Goal: Information Seeking & Learning: Learn about a topic

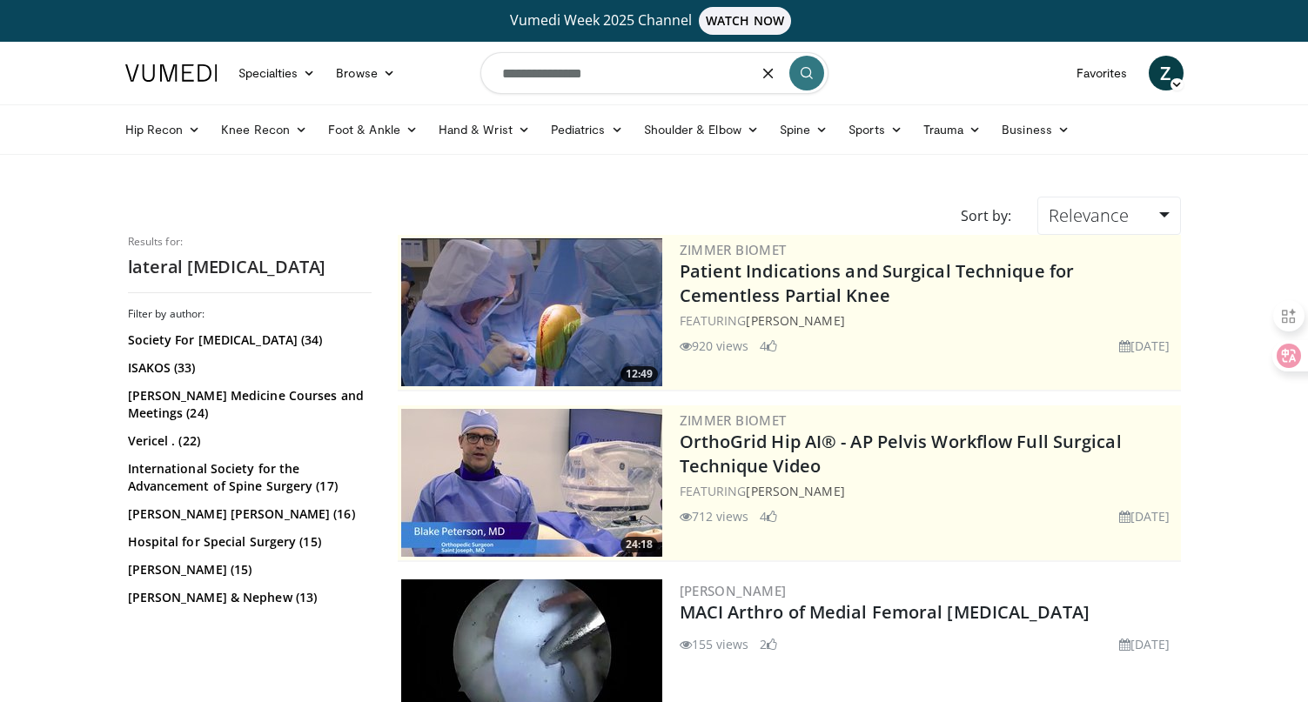
drag, startPoint x: 624, startPoint y: 77, endPoint x: 438, endPoint y: 54, distance: 186.8
click at [438, 54] on nav "Specialties Adult & Family Medicine Allergy, [MEDICAL_DATA], Immunology Anesthe…" at bounding box center [654, 73] width 1079 height 63
paste input "Search topics, interventions"
type input "**********"
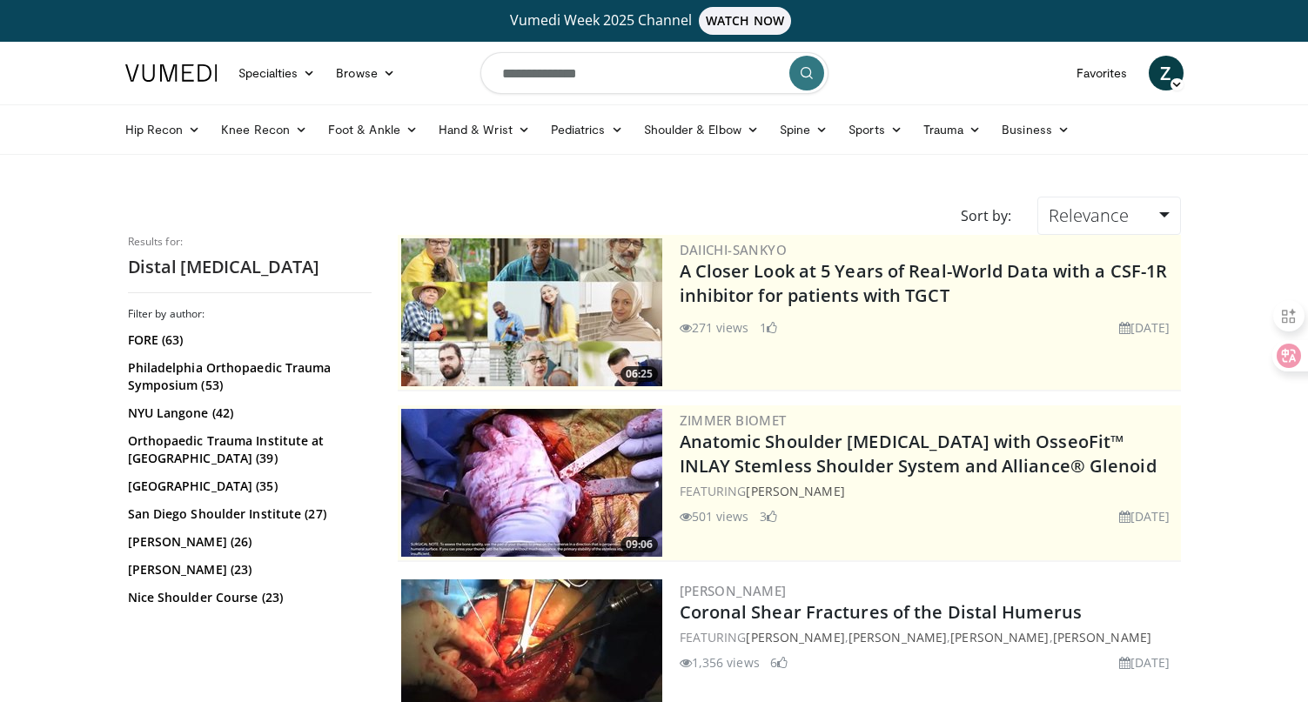
click at [636, 69] on input "**********" at bounding box center [654, 73] width 348 height 42
type input "**********"
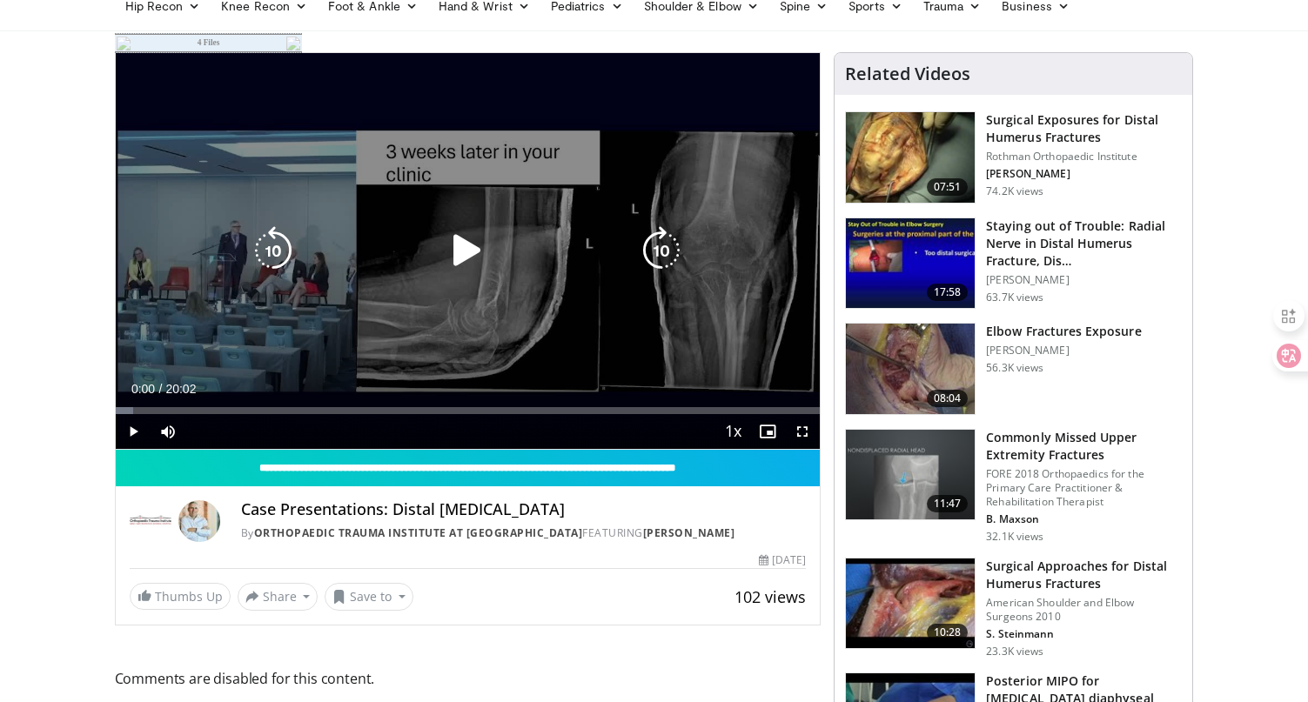
scroll to position [142, 0]
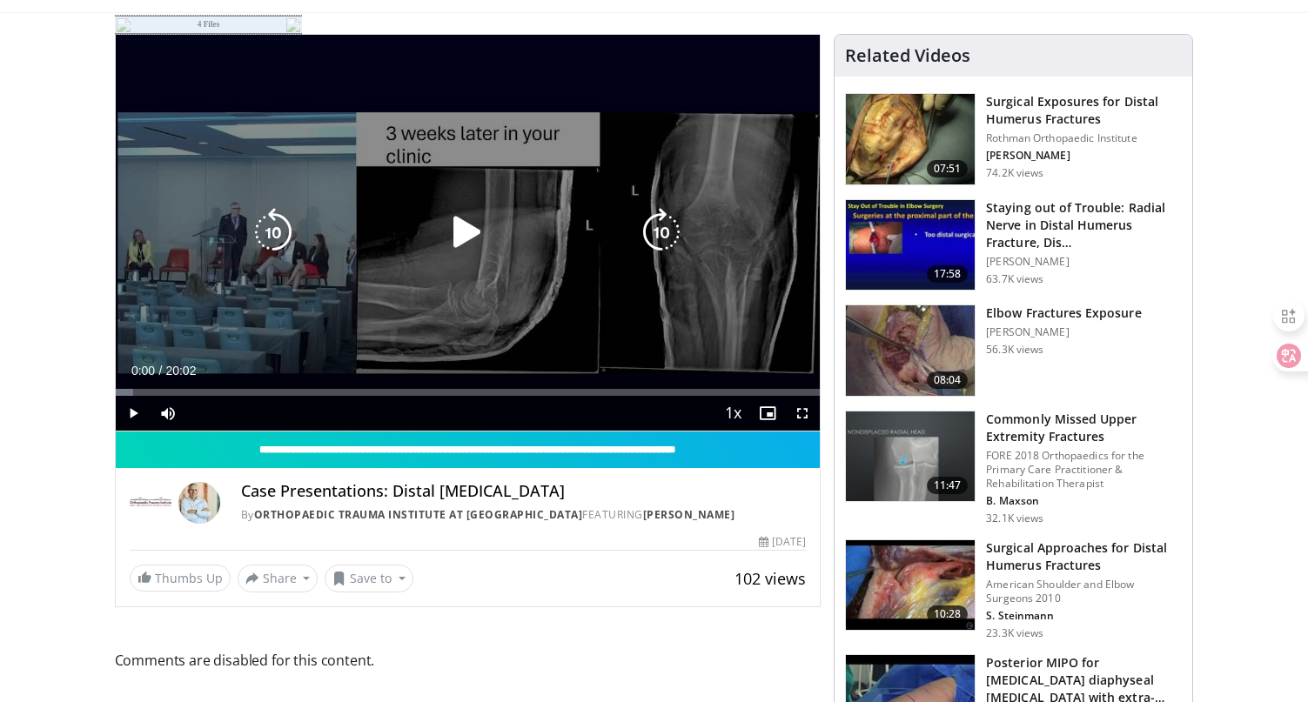
click at [471, 225] on icon "Video Player" at bounding box center [467, 232] width 49 height 49
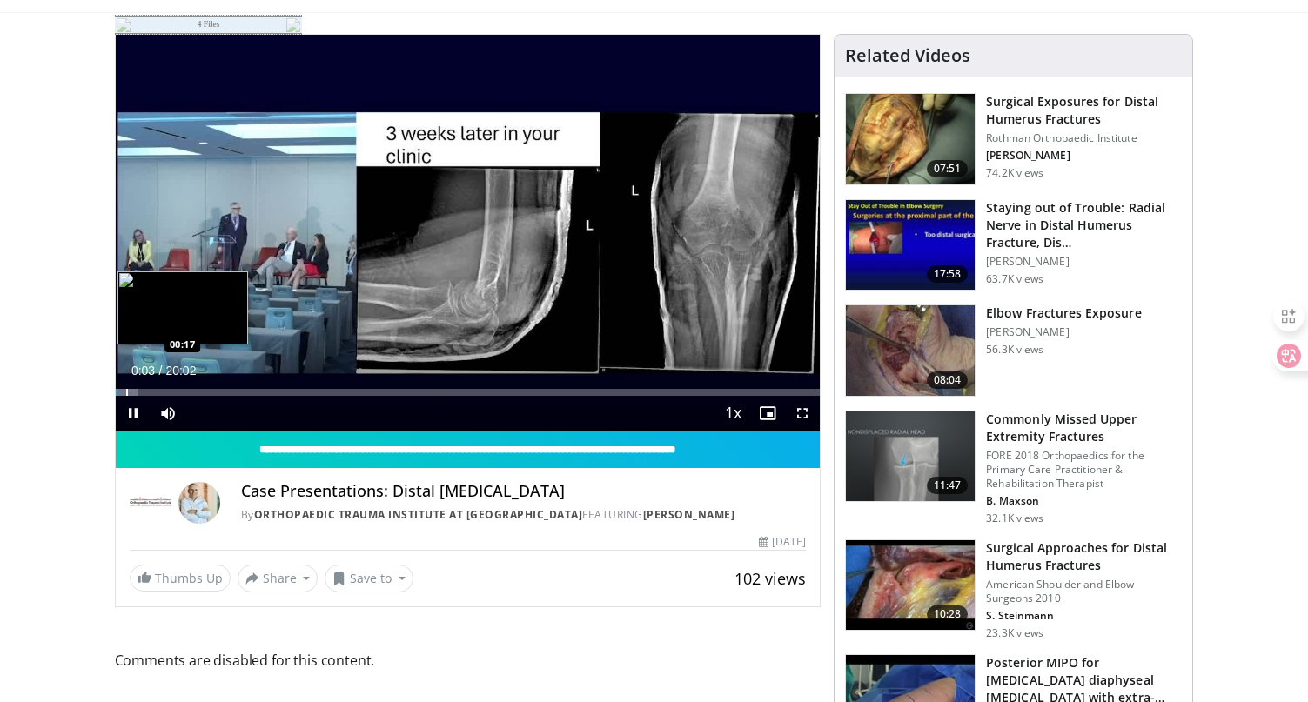
click at [124, 393] on div "Progress Bar" at bounding box center [127, 392] width 23 height 7
click at [131, 392] on div "Progress Bar" at bounding box center [132, 392] width 2 height 7
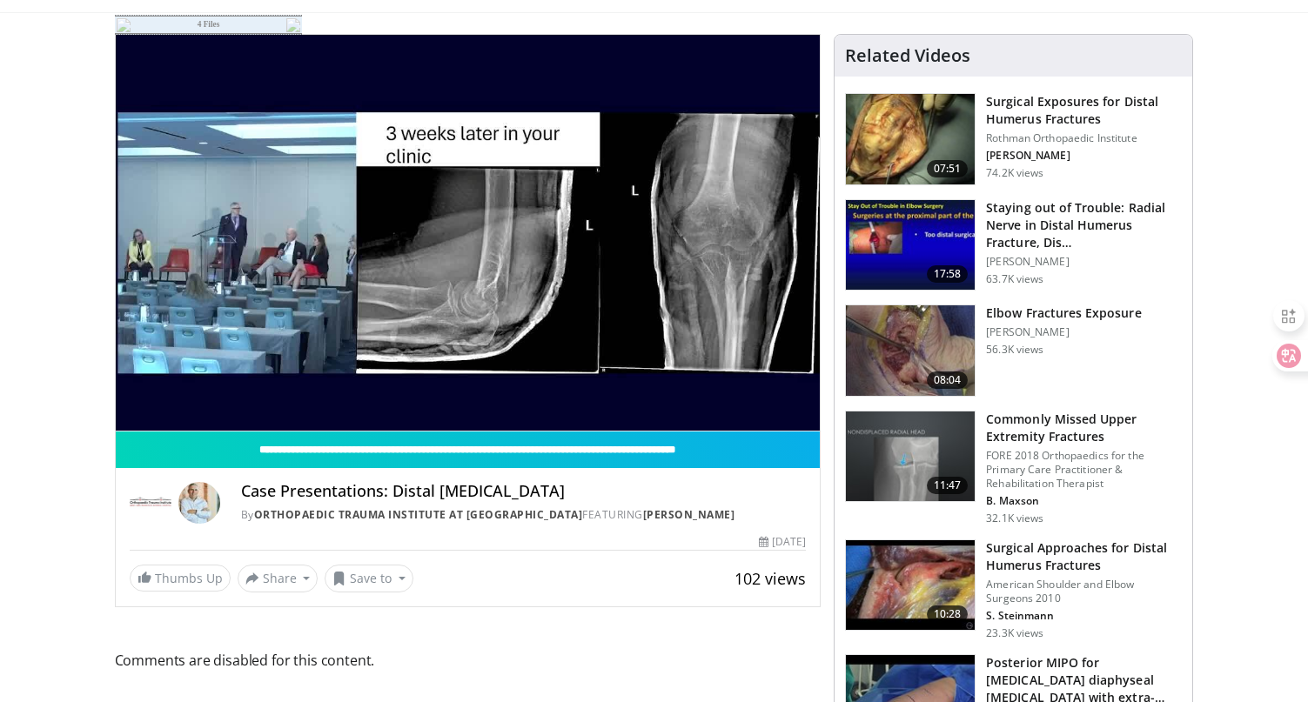
click at [140, 392] on div "10 seconds Tap to unmute" at bounding box center [468, 233] width 705 height 396
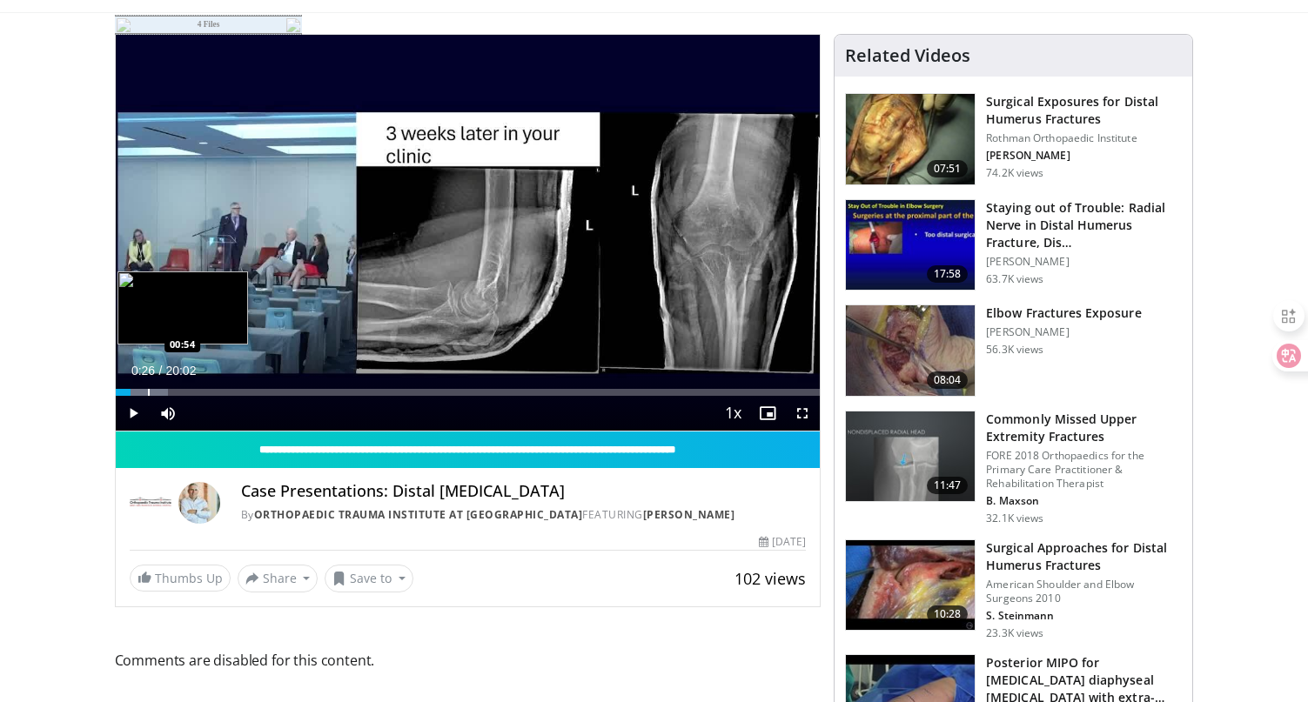
click at [148, 392] on div "Progress Bar" at bounding box center [149, 392] width 2 height 7
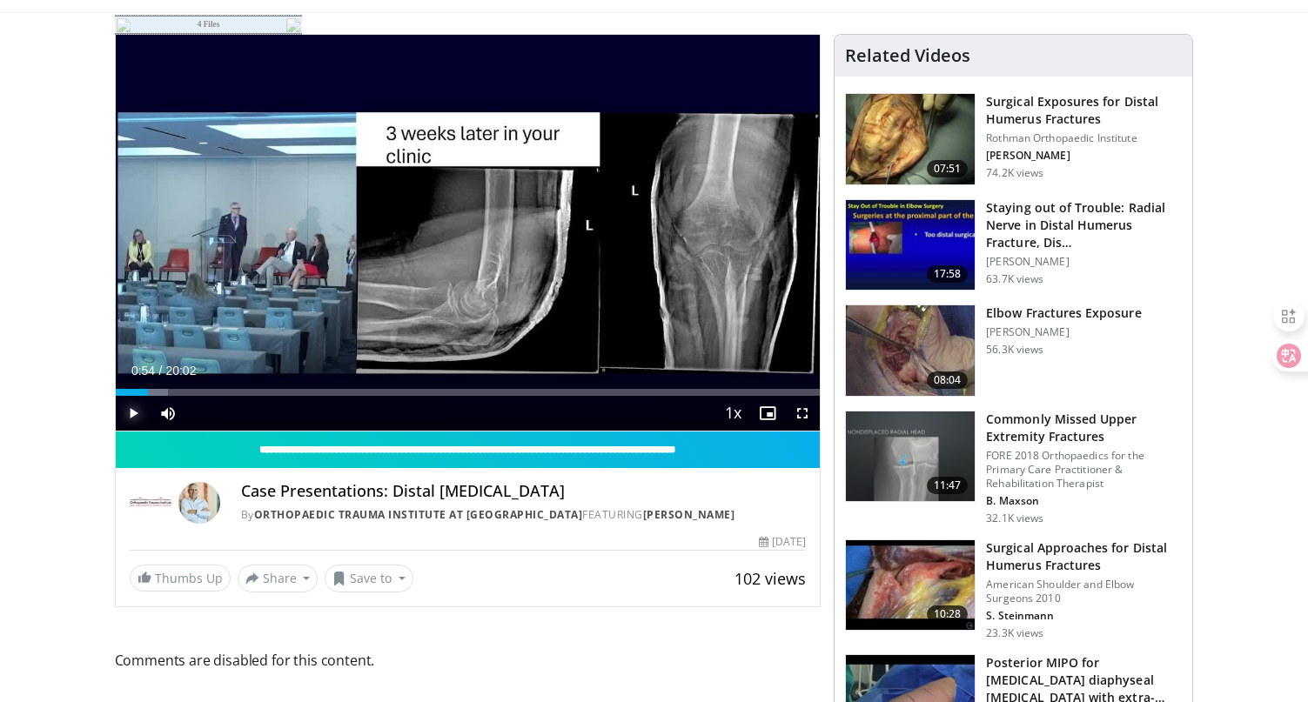
click at [137, 404] on span "Video Player" at bounding box center [133, 413] width 35 height 35
click at [164, 392] on div "Progress Bar" at bounding box center [165, 392] width 2 height 7
click at [131, 412] on span "Video Player" at bounding box center [133, 413] width 35 height 35
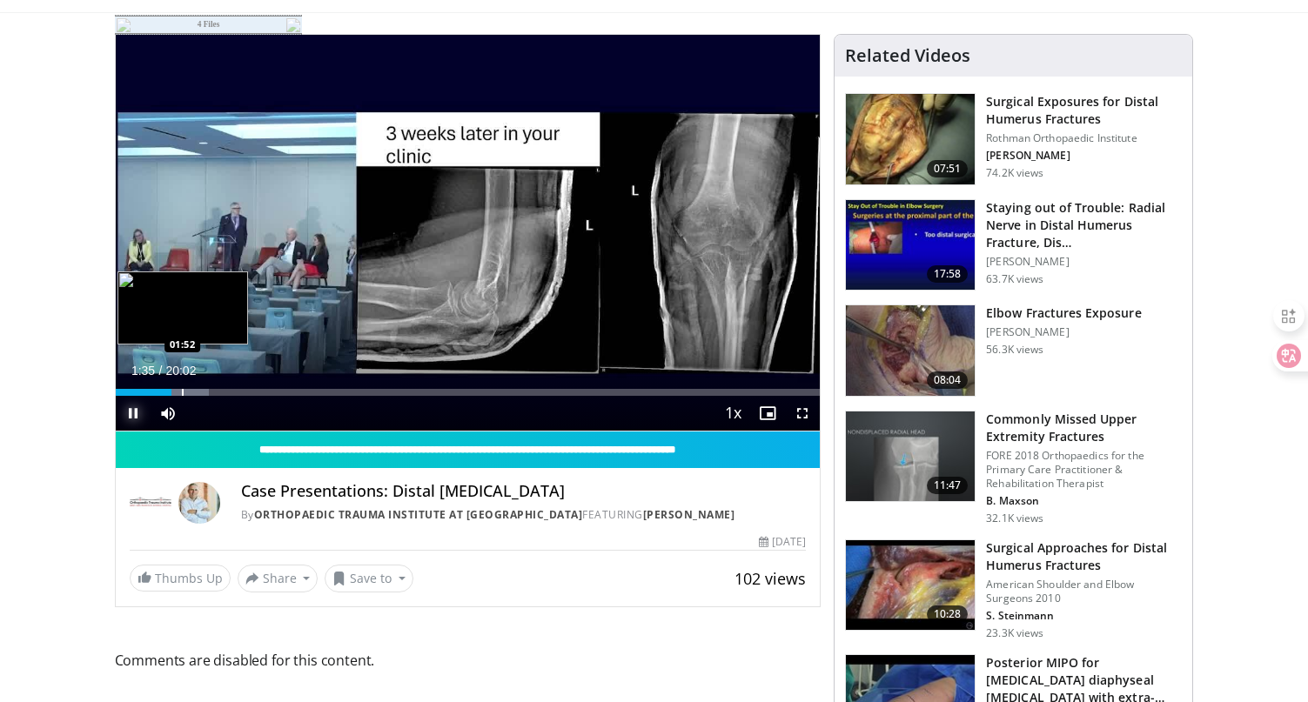
click at [182, 393] on div "Progress Bar" at bounding box center [183, 392] width 2 height 7
click at [198, 393] on div "Progress Bar" at bounding box center [199, 392] width 2 height 7
click at [212, 393] on div "Progress Bar" at bounding box center [213, 392] width 2 height 7
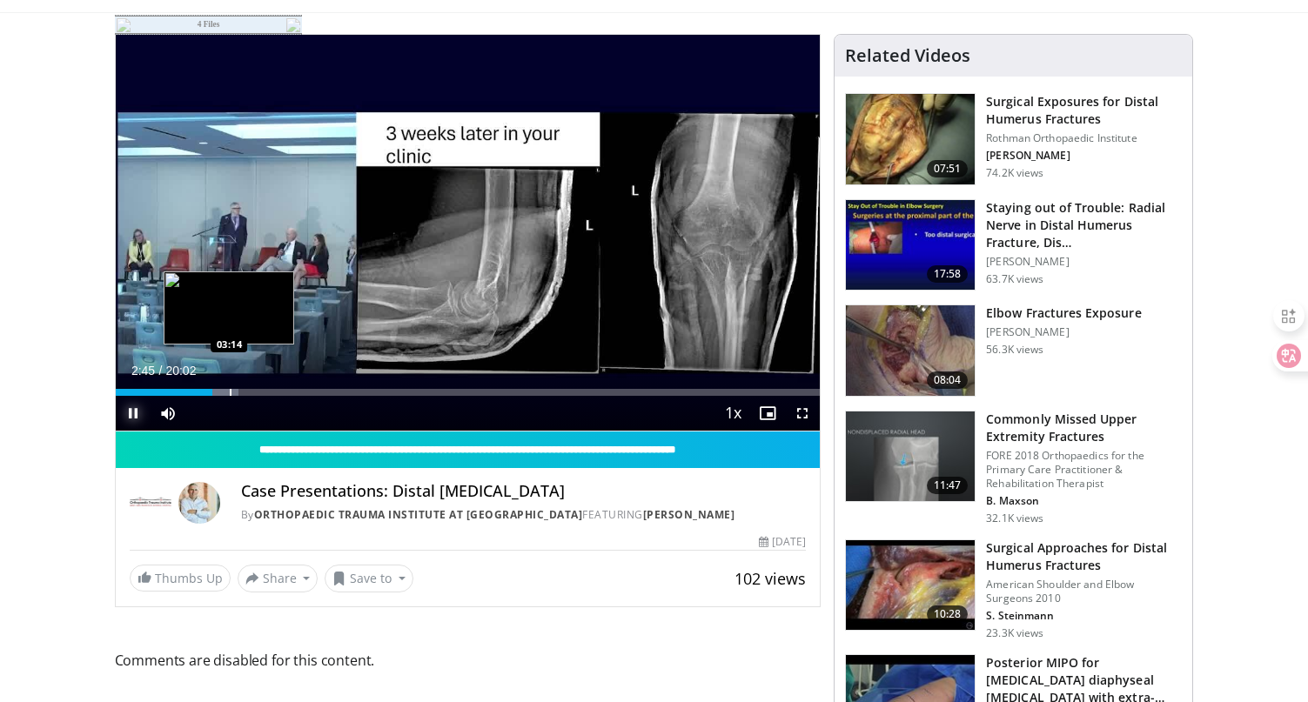
click at [230, 392] on div "Progress Bar" at bounding box center [231, 392] width 2 height 7
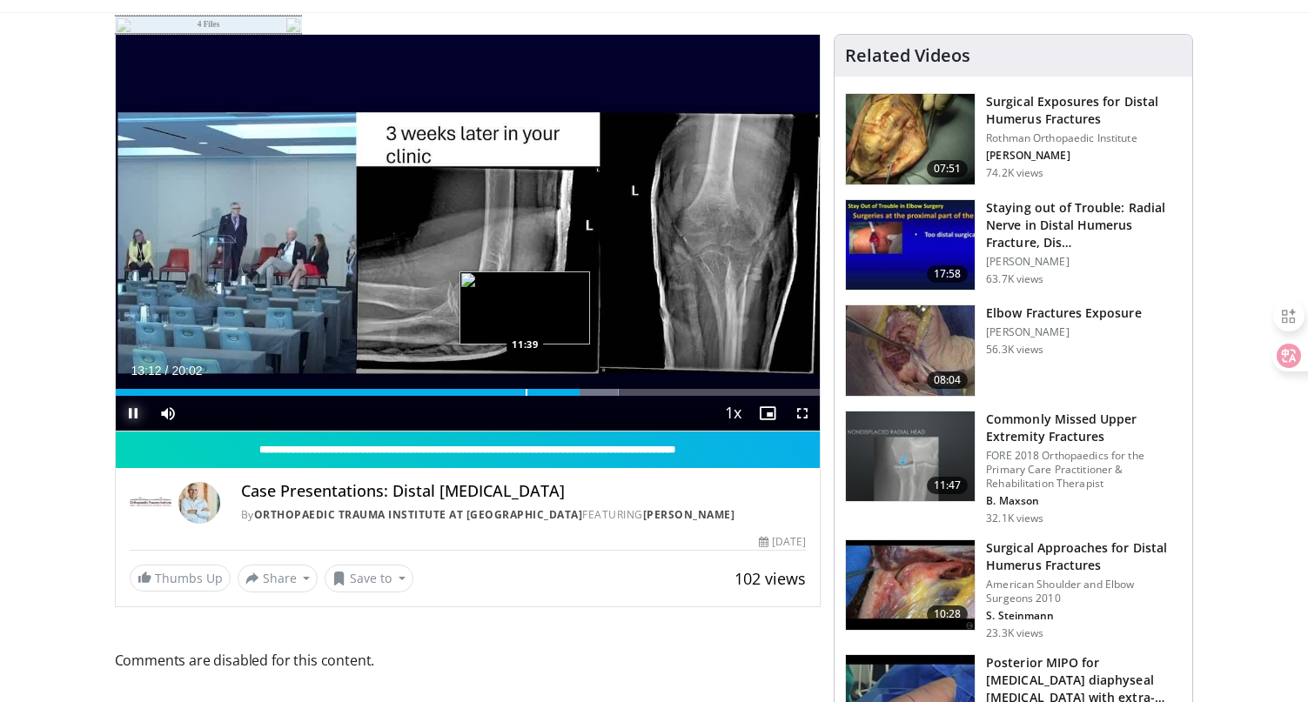
click at [524, 389] on div "13:12" at bounding box center [348, 392] width 465 height 7
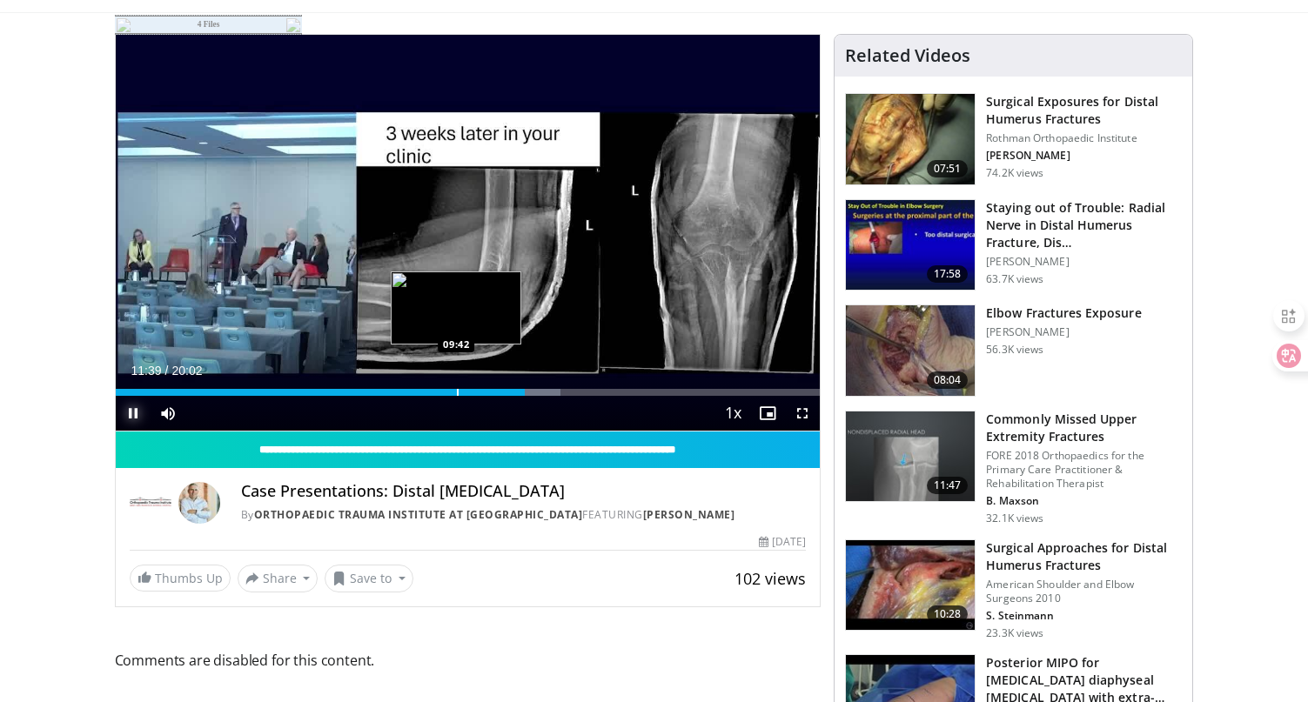
click at [453, 389] on div "11:39" at bounding box center [321, 392] width 410 height 7
click at [416, 390] on div "Progress Bar" at bounding box center [417, 392] width 2 height 7
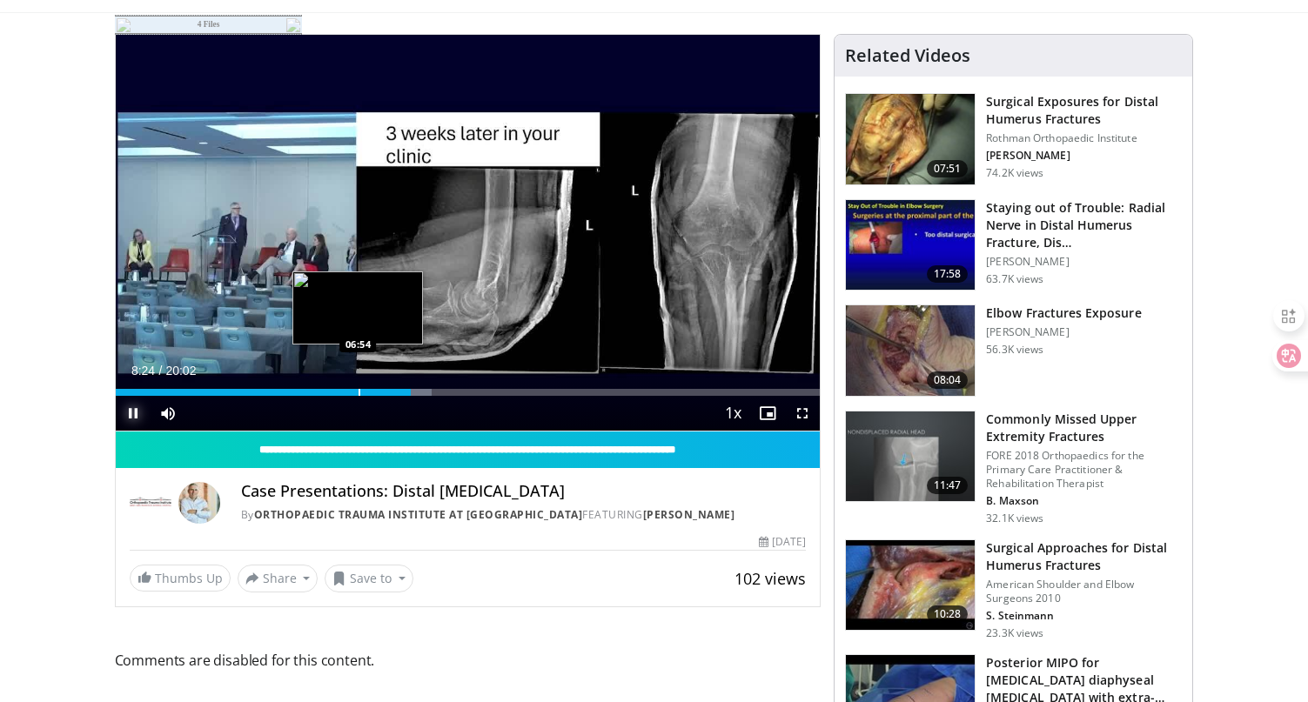
click at [357, 387] on div "Loaded : 44.90% 08:24 06:54" at bounding box center [468, 387] width 705 height 17
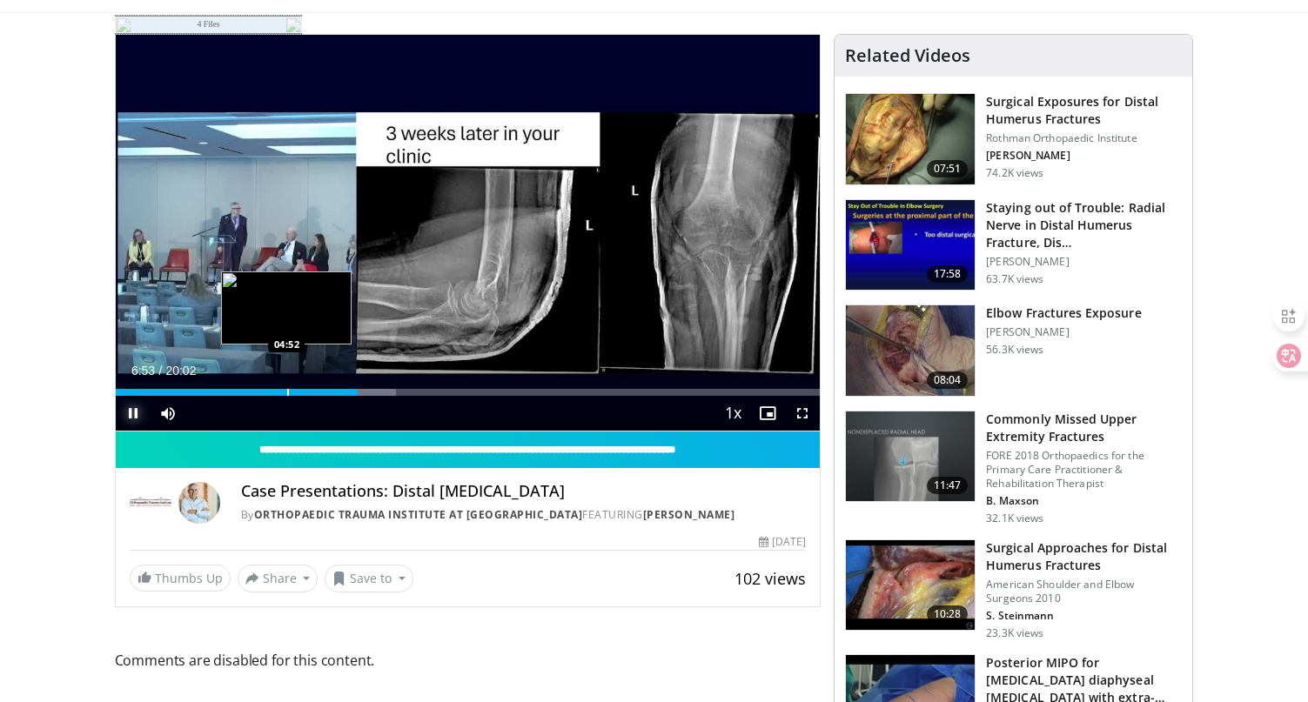
click at [284, 390] on div "06:53" at bounding box center [237, 392] width 243 height 7
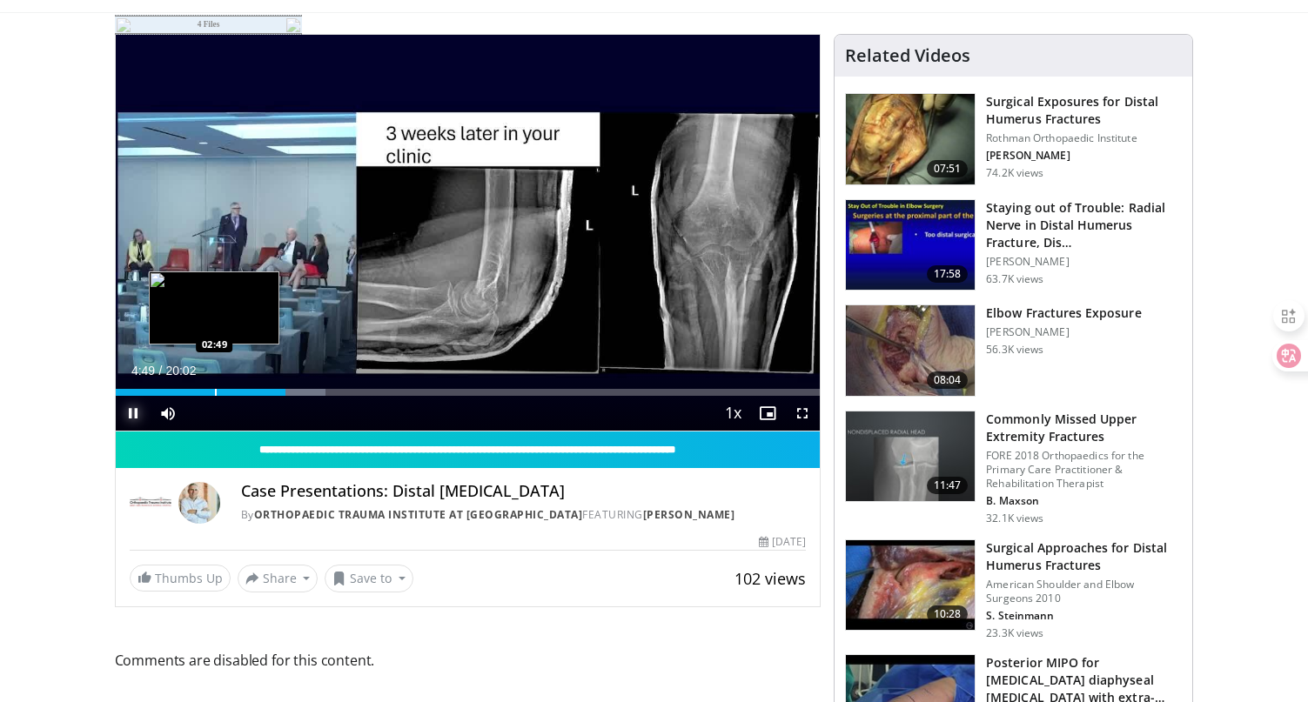
click at [215, 389] on div "Progress Bar" at bounding box center [216, 392] width 2 height 7
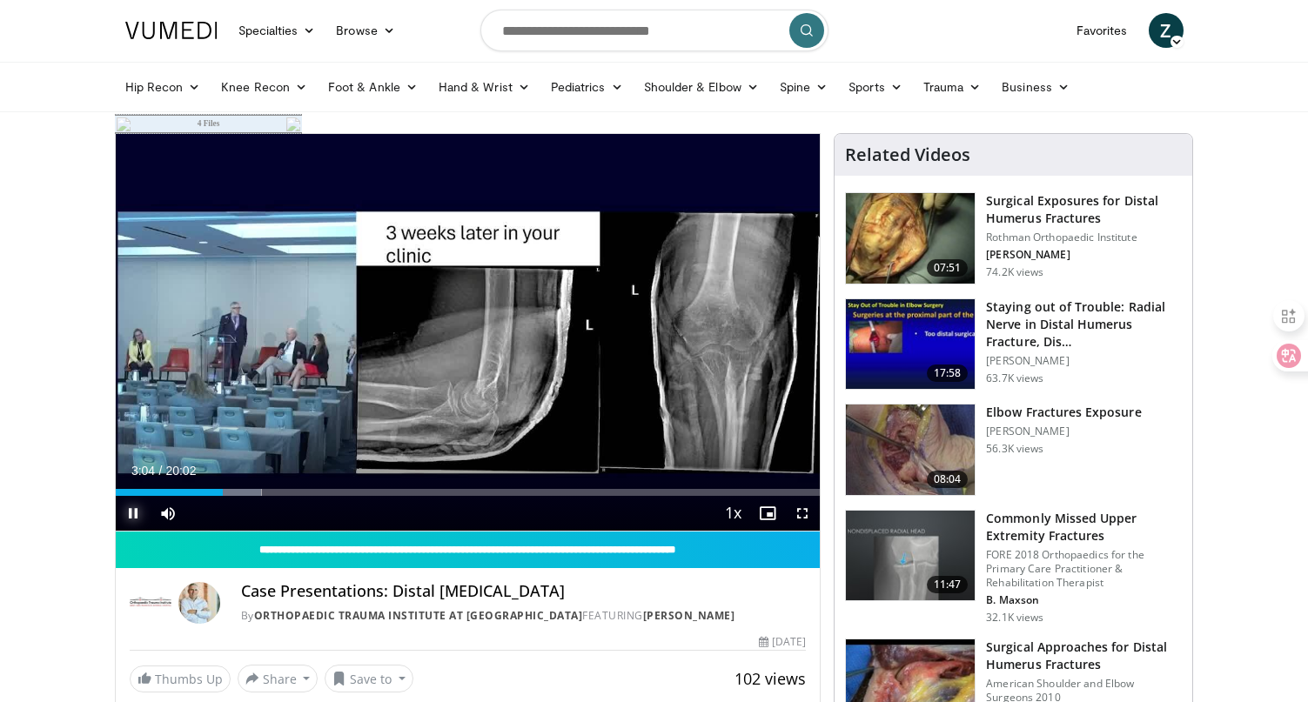
scroll to position [0, 0]
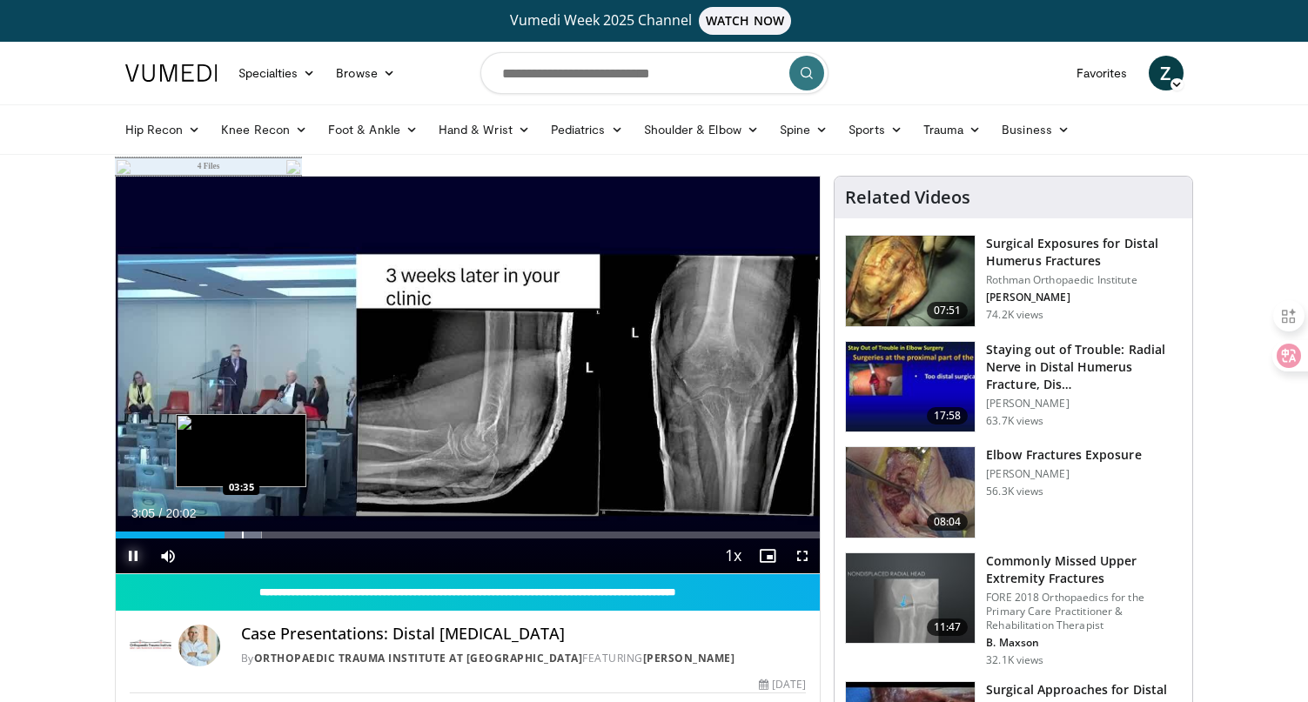
click at [242, 537] on div "Progress Bar" at bounding box center [243, 535] width 2 height 7
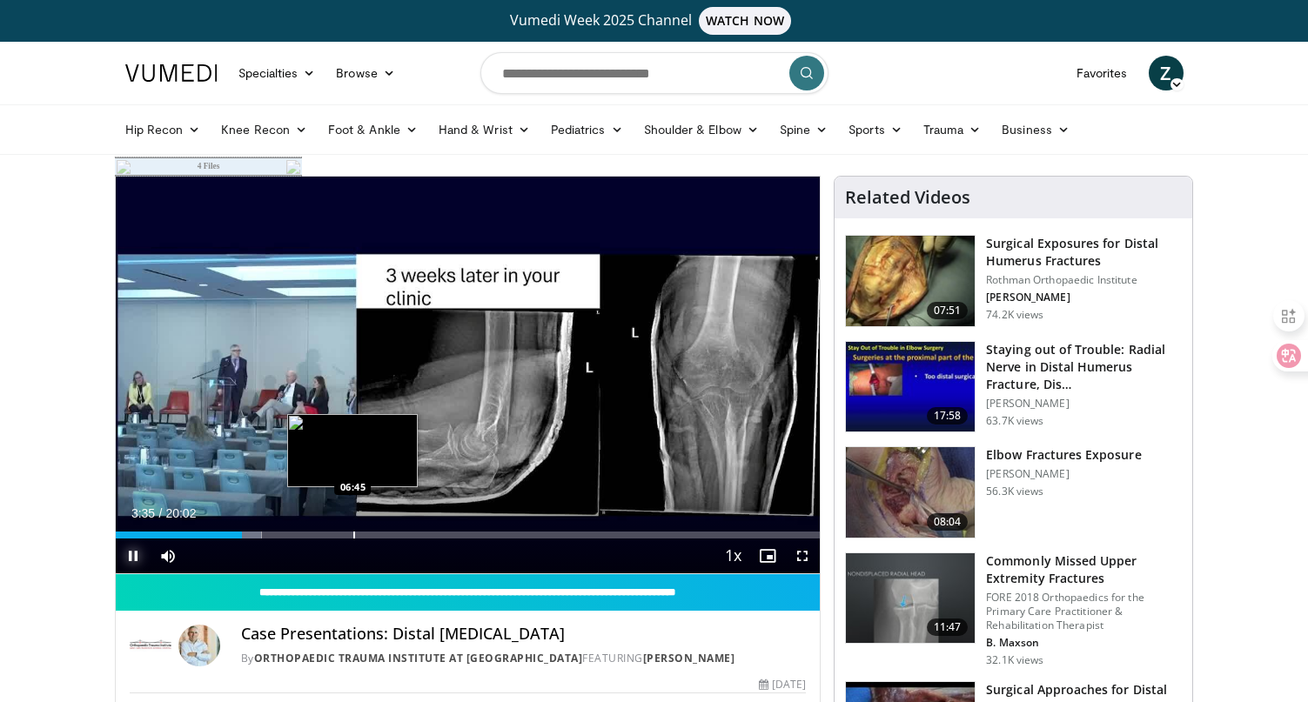
click at [355, 534] on div "Progress Bar" at bounding box center [354, 535] width 2 height 7
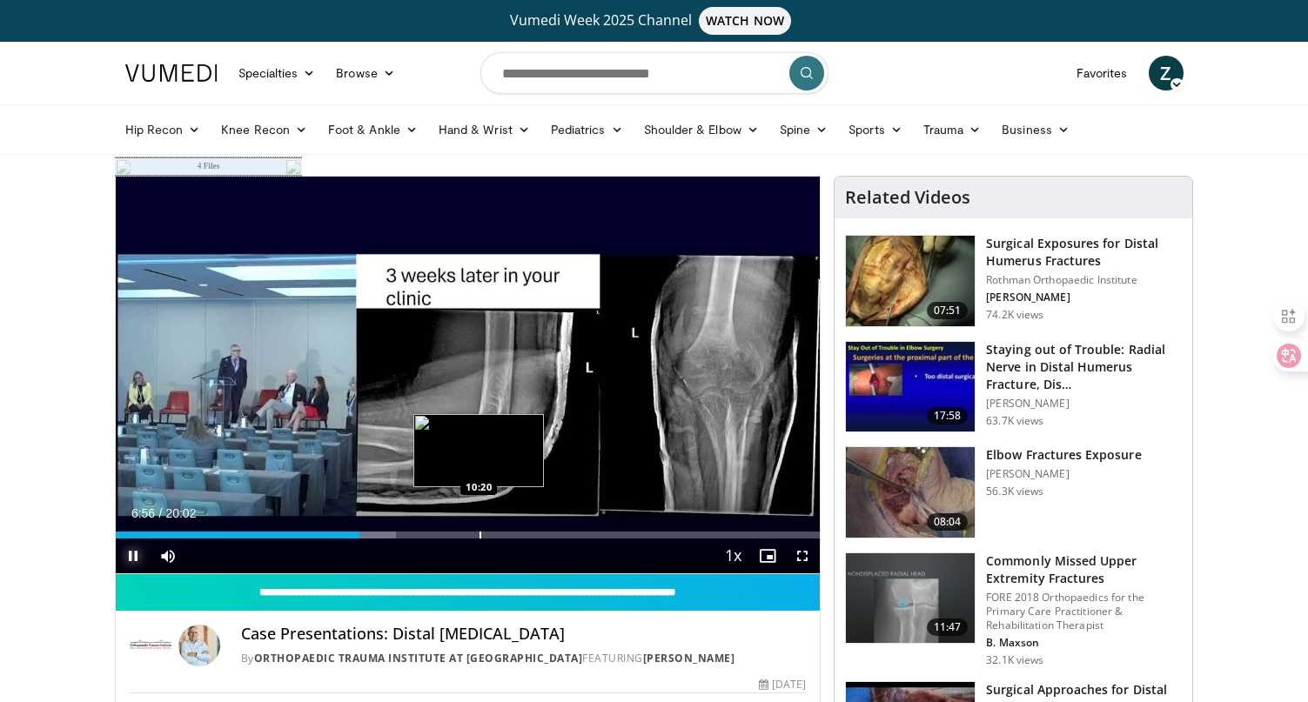
click at [479, 537] on div "Progress Bar" at bounding box center [480, 535] width 2 height 7
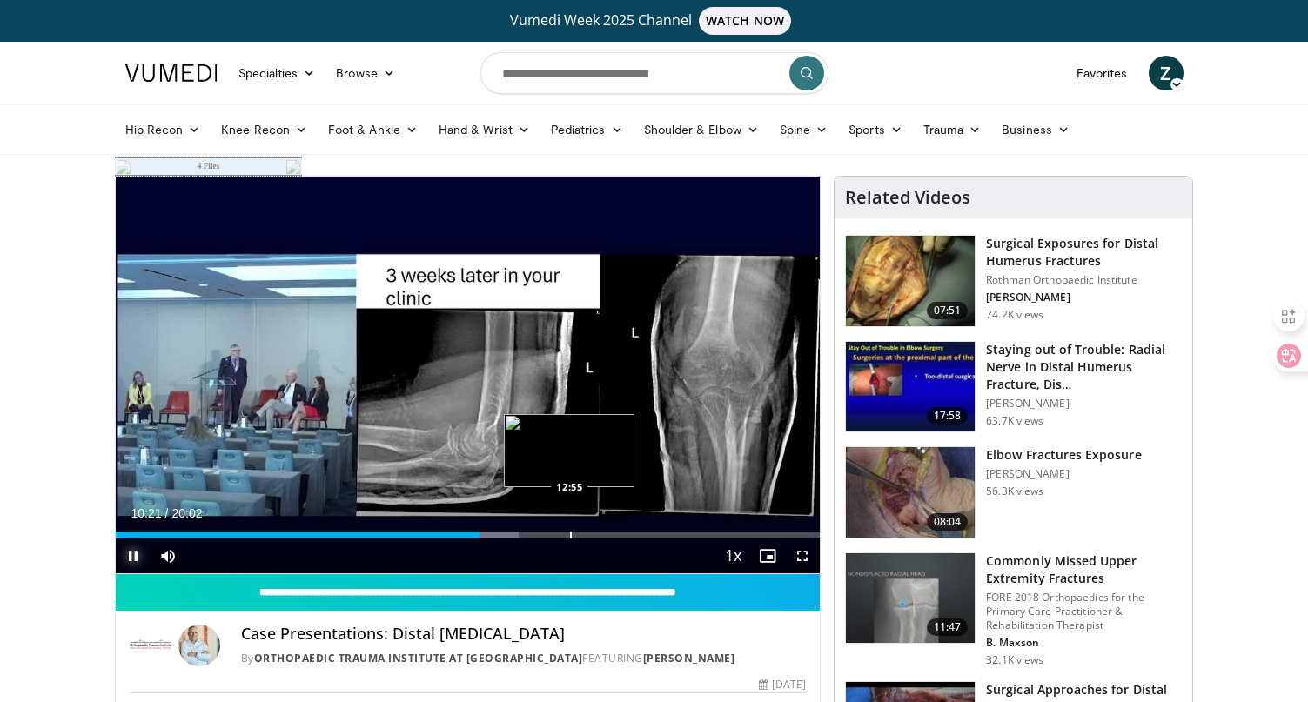
click at [570, 531] on div "Loaded : 57.28% 10:21 12:55" at bounding box center [468, 530] width 705 height 17
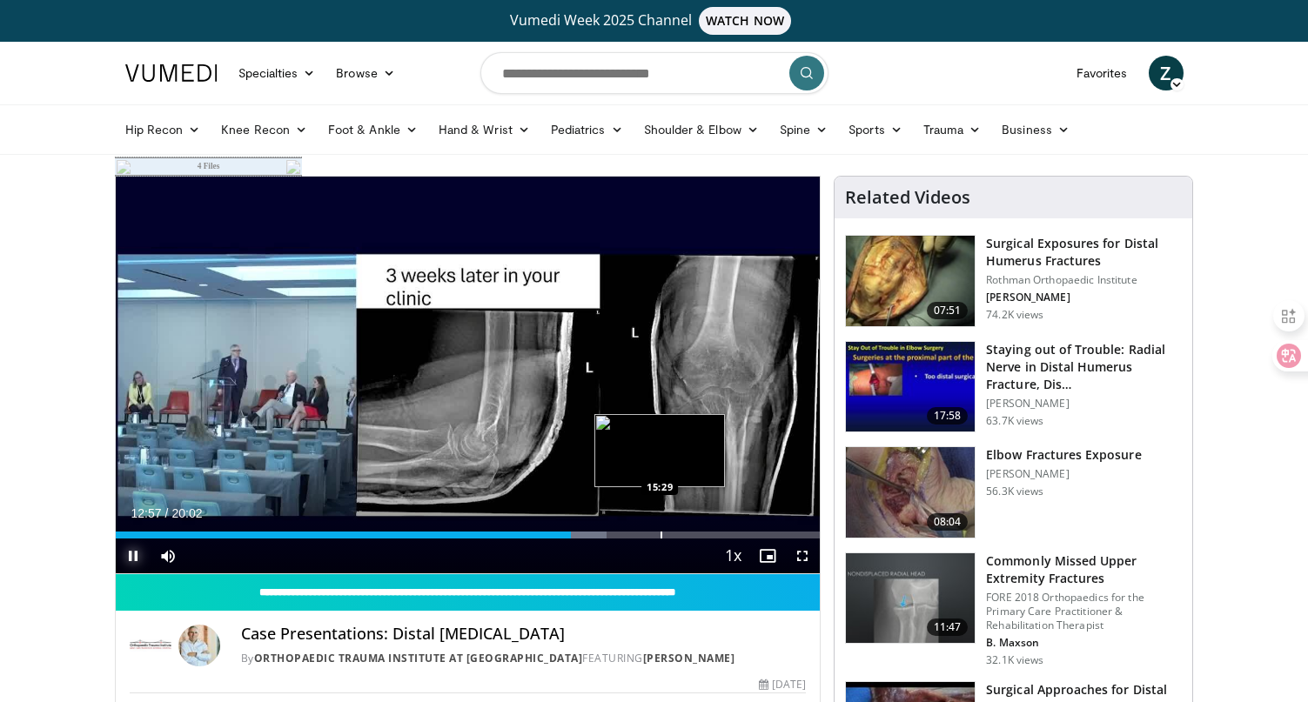
click at [660, 537] on div "Progress Bar" at bounding box center [661, 535] width 2 height 7
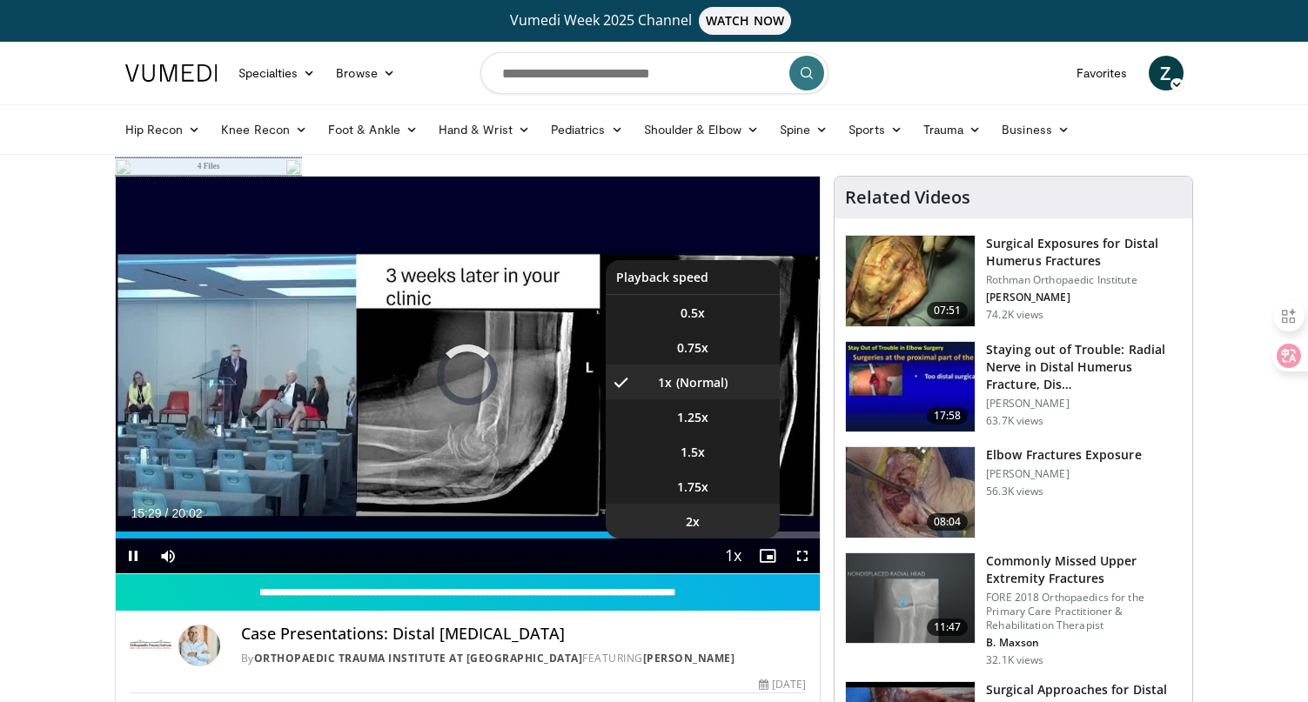
click at [733, 536] on li "2x" at bounding box center [693, 521] width 174 height 35
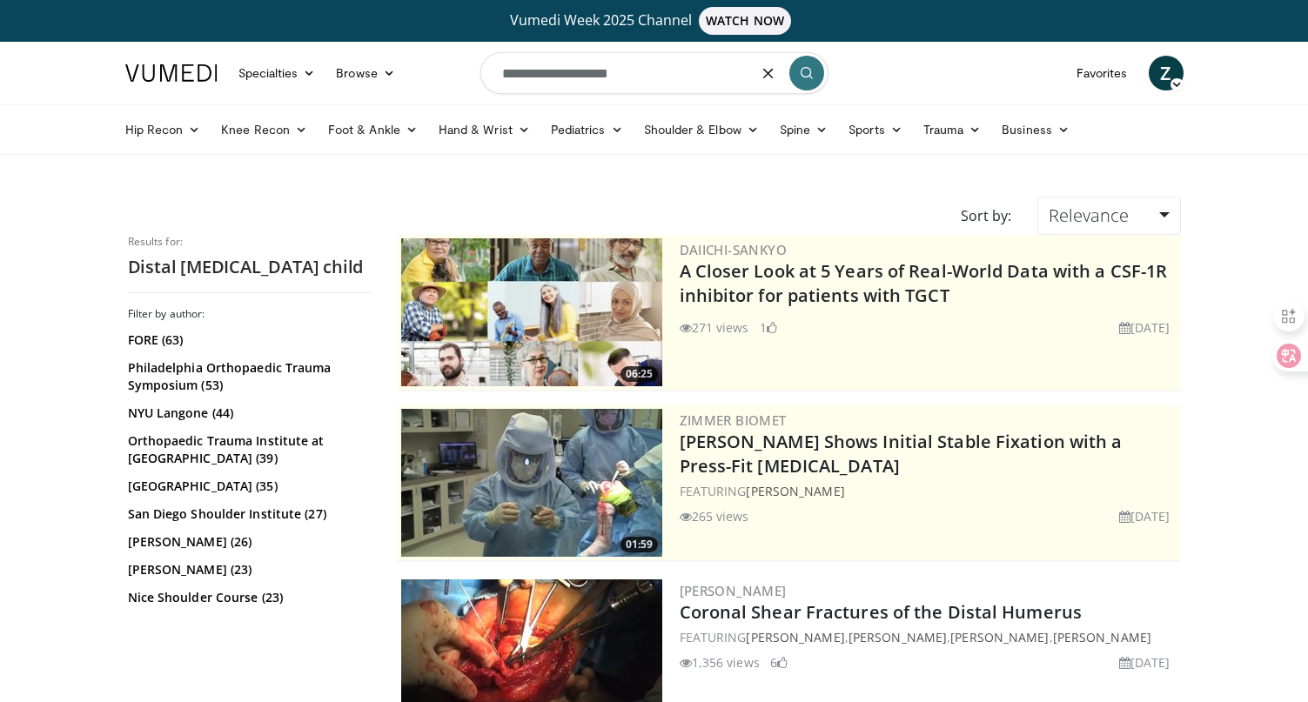
drag, startPoint x: 648, startPoint y: 71, endPoint x: 467, endPoint y: 77, distance: 181.0
click at [467, 77] on nav "Specialties Adult & Family Medicine Allergy, Asthma, Immunology Anesthesiology …" at bounding box center [654, 73] width 1079 height 63
paste input "**********"
type input "**********"
click at [805, 74] on icon "submit" at bounding box center [807, 73] width 14 height 14
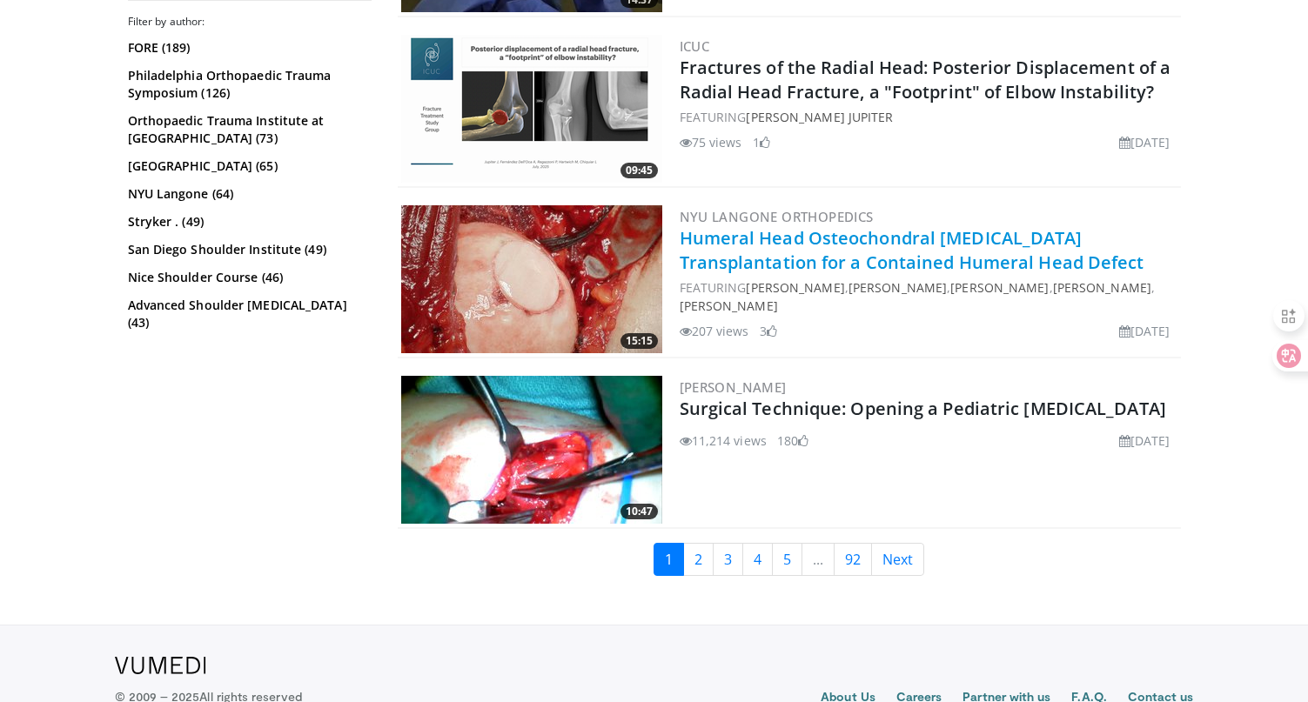
scroll to position [4356, 0]
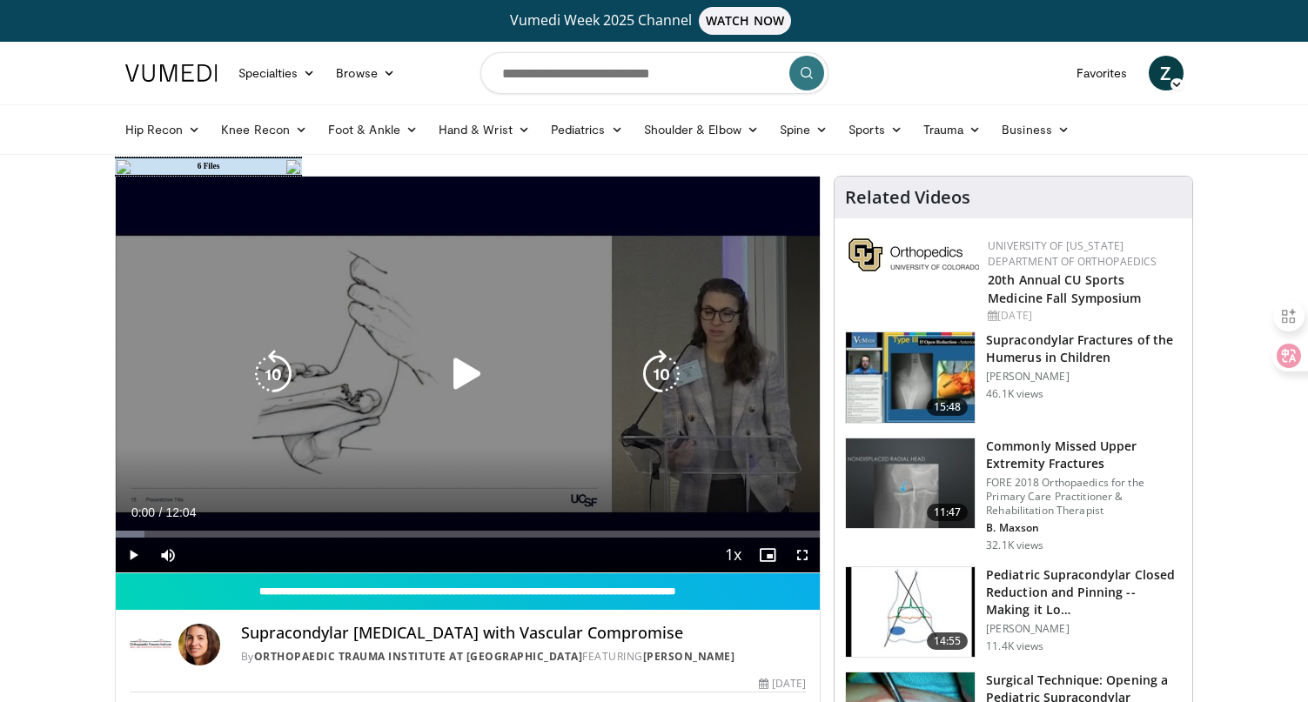
click at [465, 375] on icon "Video Player" at bounding box center [467, 374] width 49 height 49
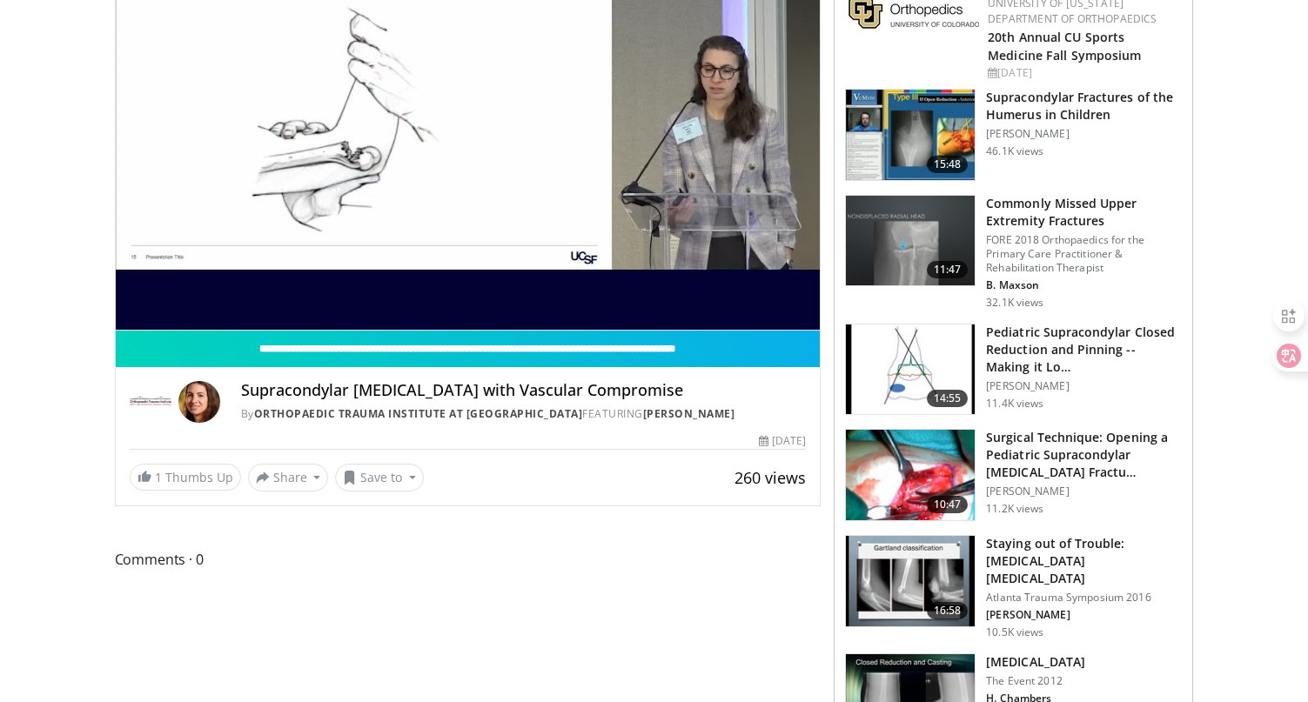
scroll to position [251, 0]
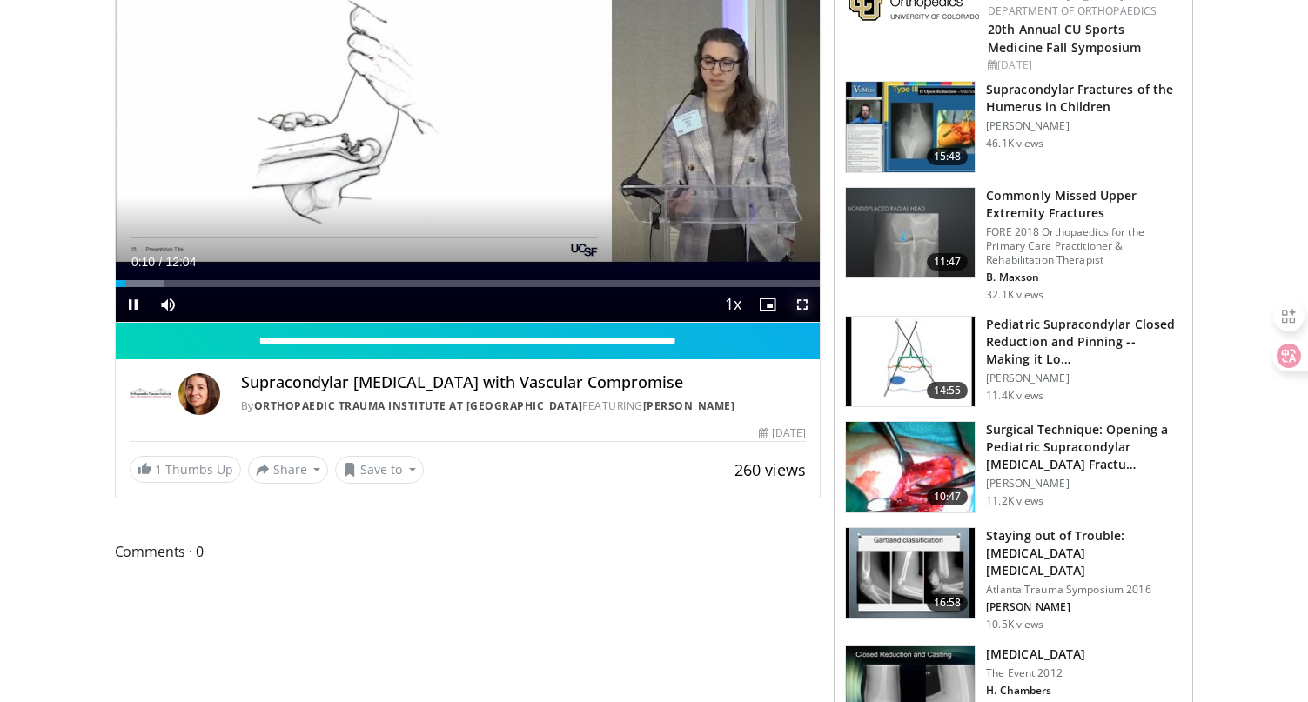
click at [800, 305] on span "Video Player" at bounding box center [802, 304] width 35 height 35
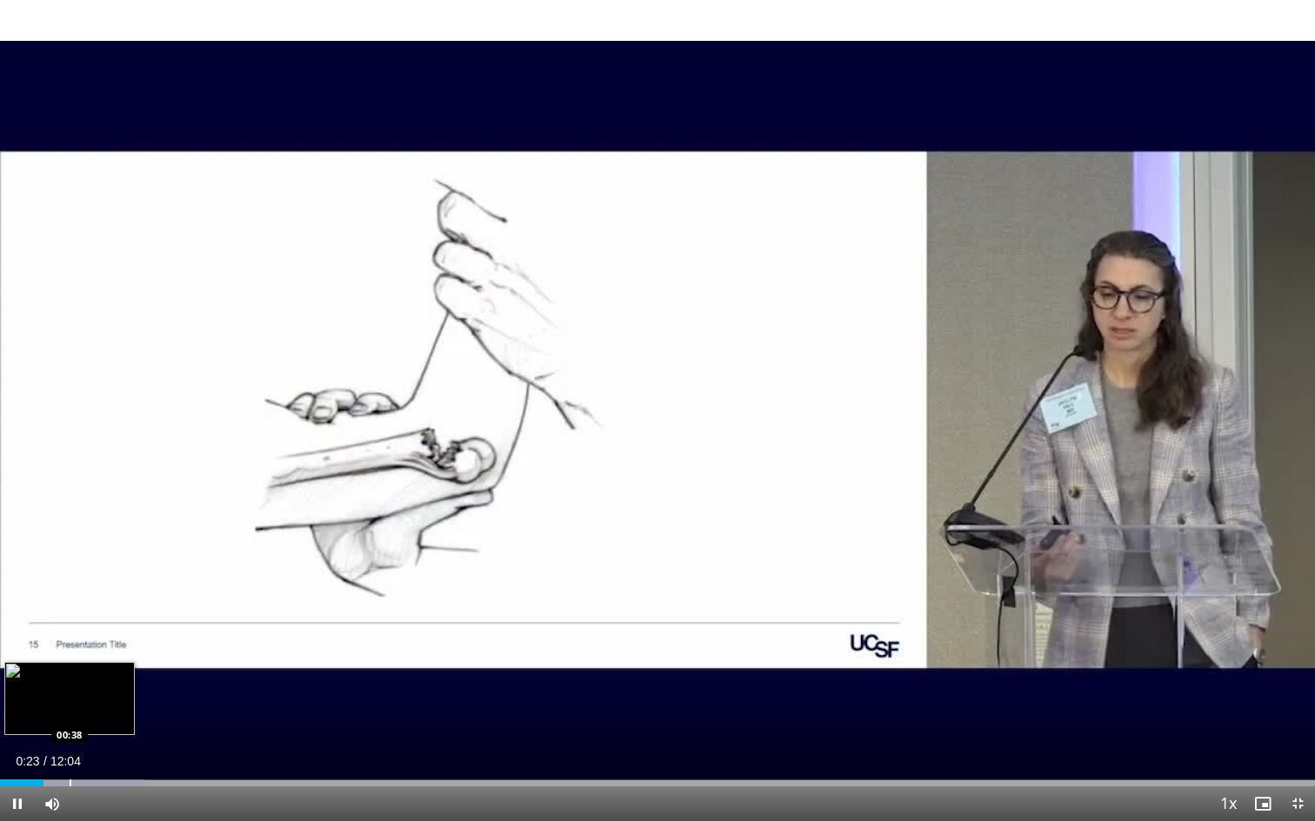
click at [70, 701] on div "Progress Bar" at bounding box center [71, 783] width 2 height 7
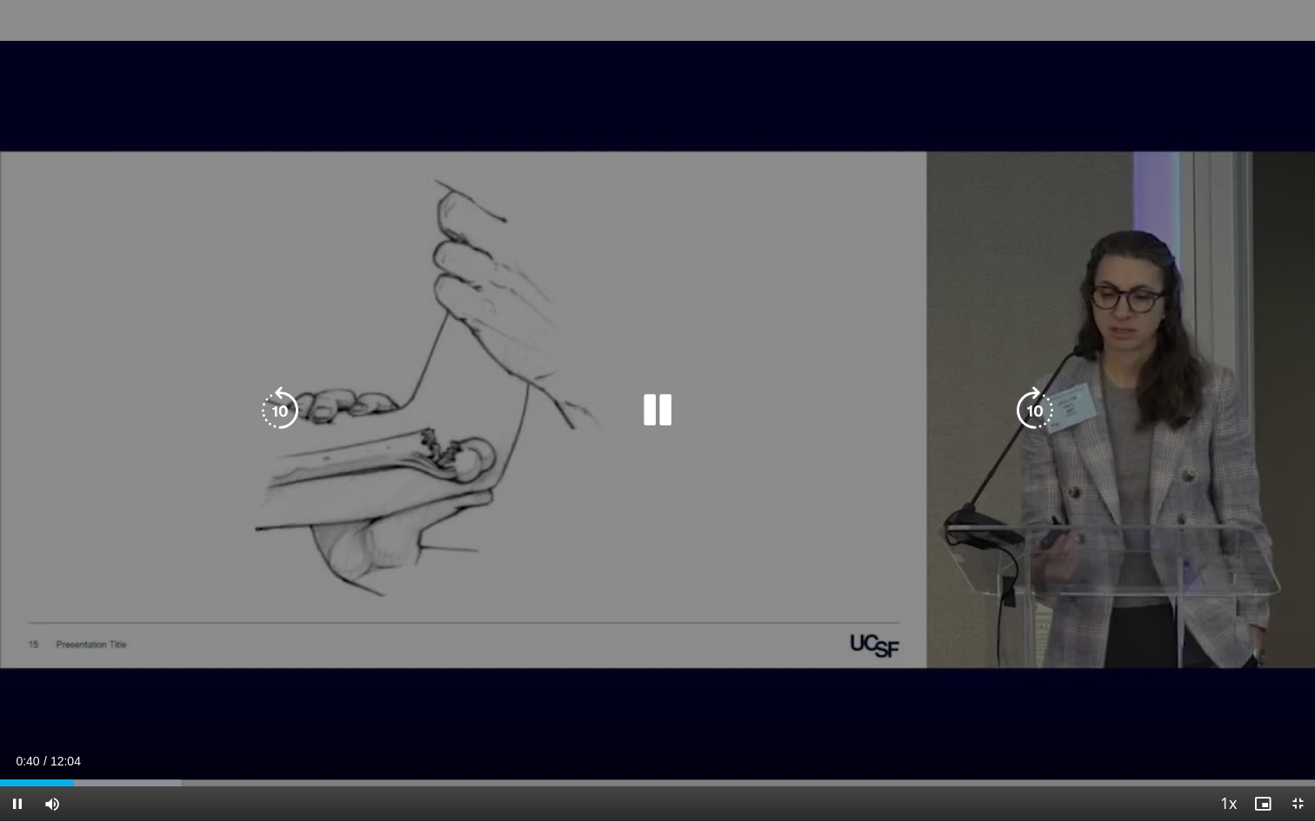
click at [0, 0] on div "Progress Bar" at bounding box center [0, 0] width 0 height 0
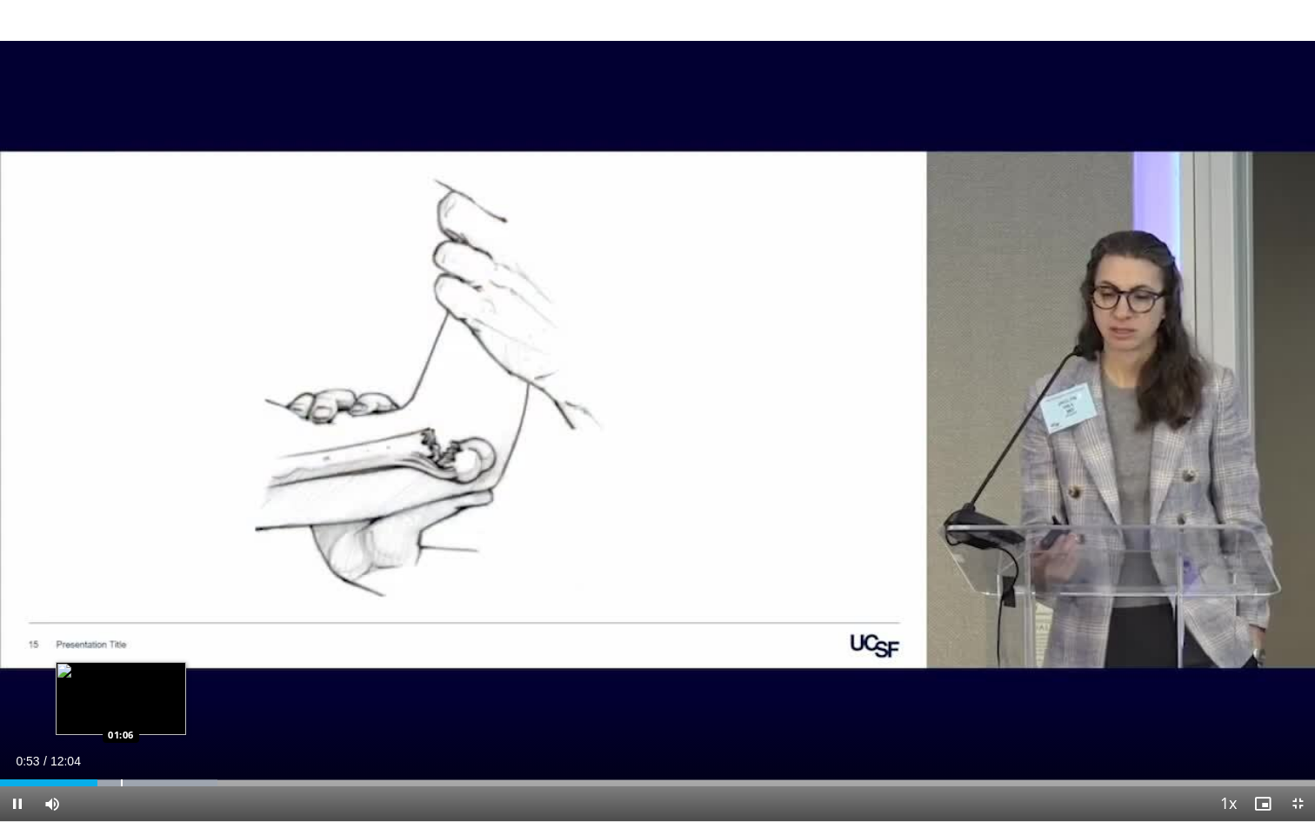
click at [122, 701] on div "Progress Bar" at bounding box center [122, 783] width 2 height 7
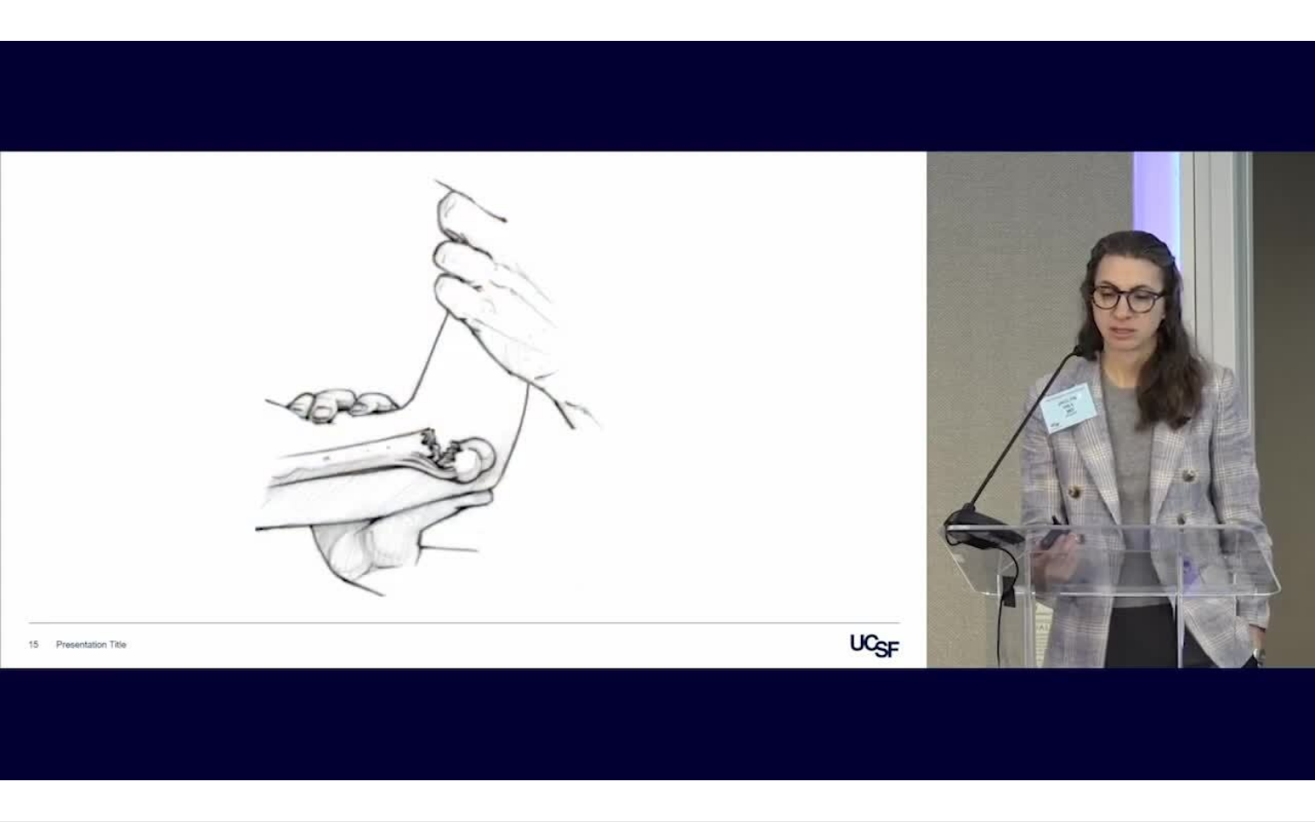
click at [153, 701] on div "10 seconds Tap to unmute" at bounding box center [657, 410] width 1315 height 821
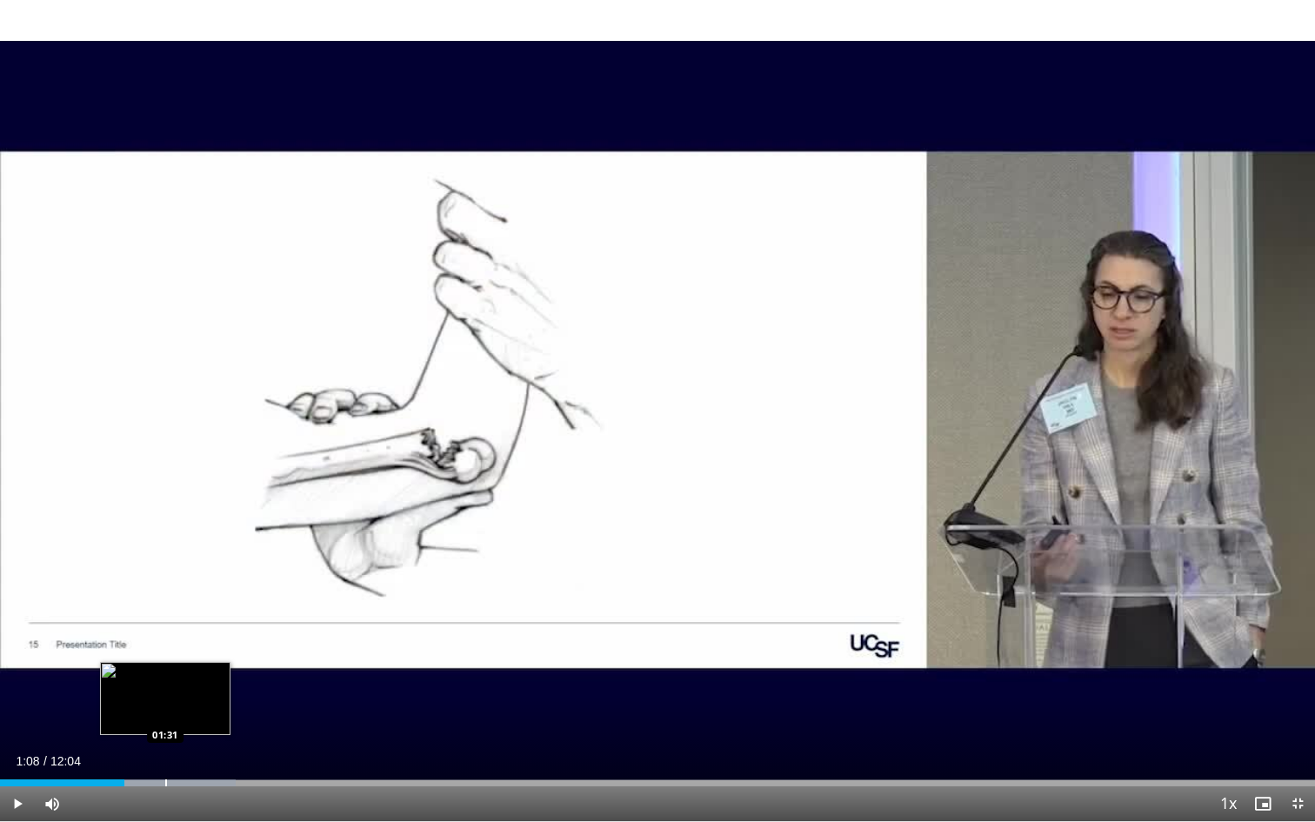
click at [165, 701] on div "Progress Bar" at bounding box center [166, 783] width 2 height 7
click at [11, 701] on span "Video Player" at bounding box center [17, 804] width 35 height 35
click at [199, 701] on div "Progress Bar" at bounding box center [200, 783] width 2 height 7
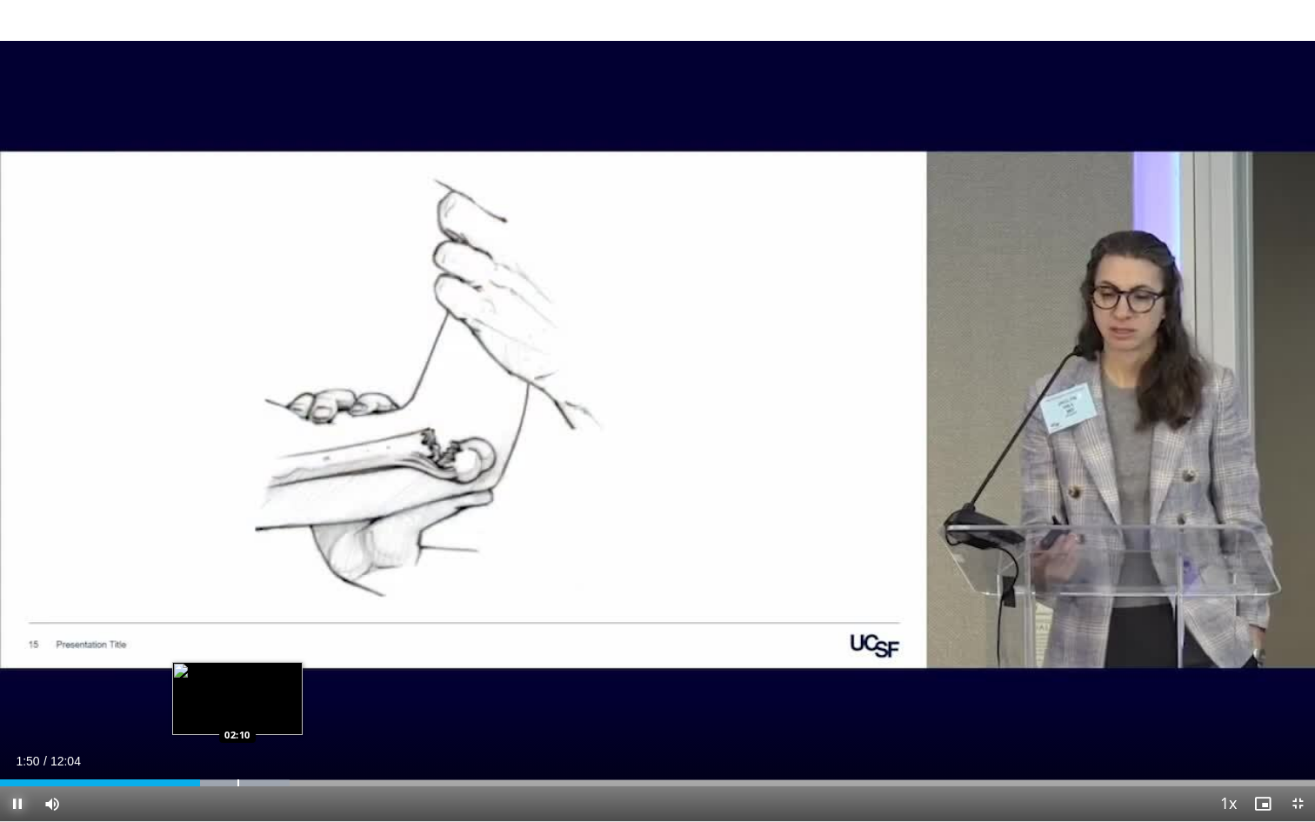
click at [238, 701] on div "Progress Bar" at bounding box center [239, 783] width 2 height 7
click at [271, 701] on div "Progress Bar" at bounding box center [272, 783] width 2 height 7
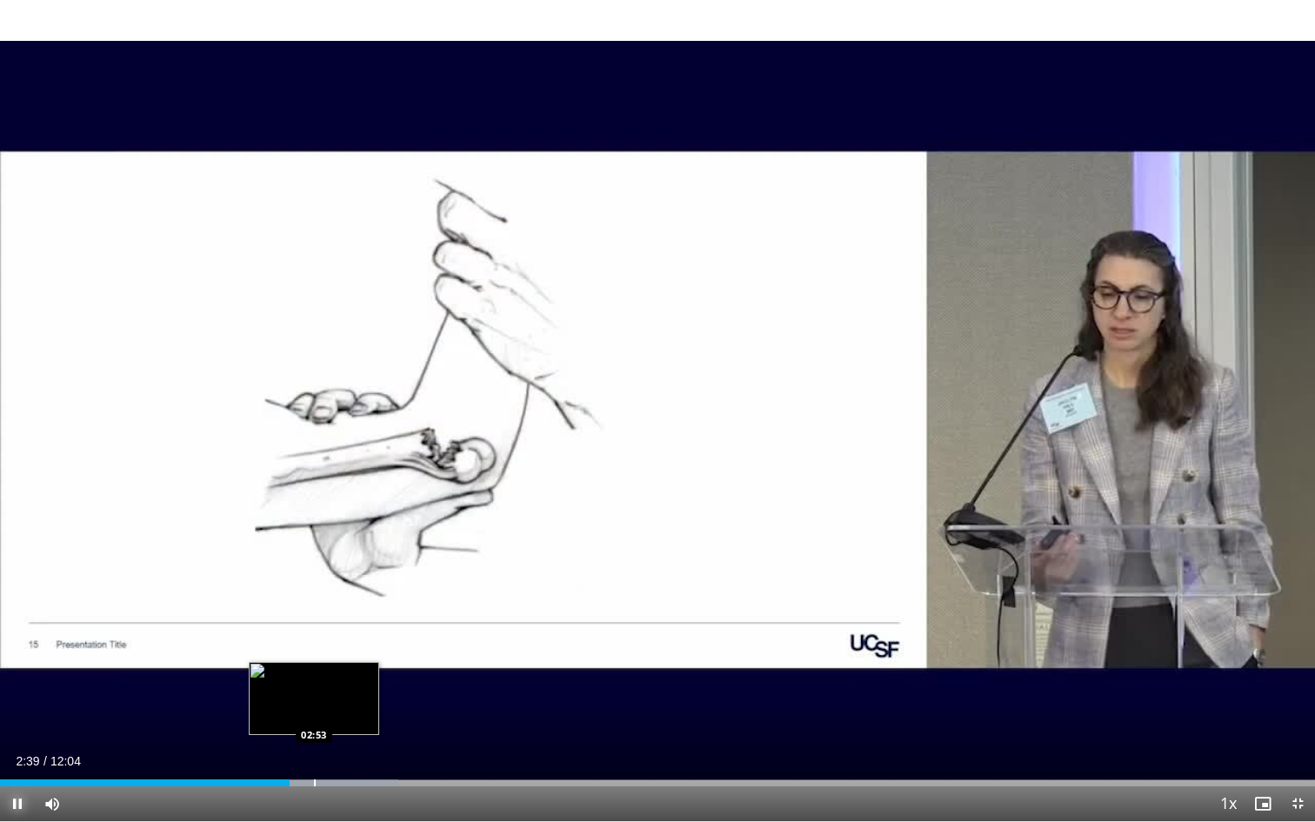
click at [318, 701] on div "Progress Bar" at bounding box center [310, 783] width 177 height 7
click at [351, 701] on div "Progress Bar" at bounding box center [352, 783] width 2 height 7
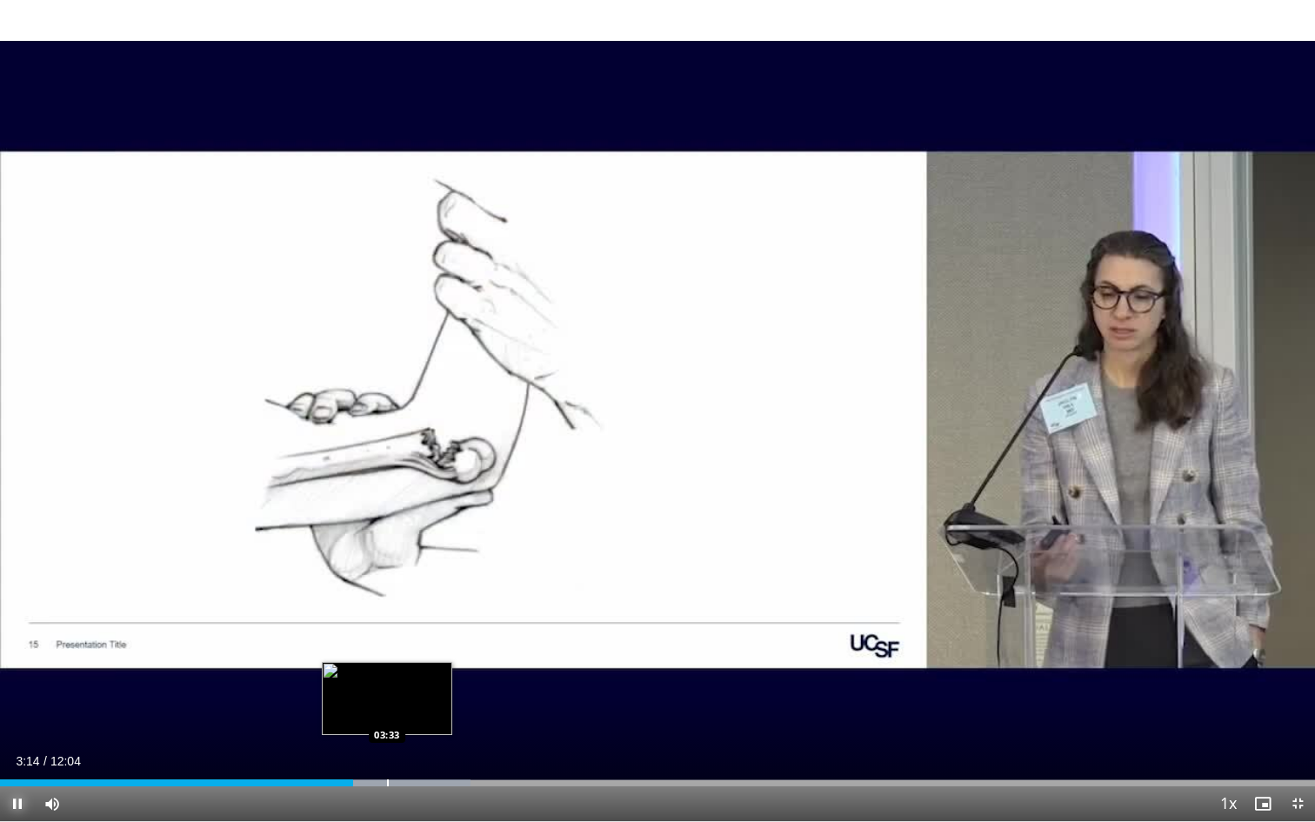
click at [388, 701] on div "Loaded : 35.81% 03:14 03:33" at bounding box center [657, 778] width 1315 height 17
click at [441, 701] on div "Progress Bar" at bounding box center [442, 783] width 2 height 7
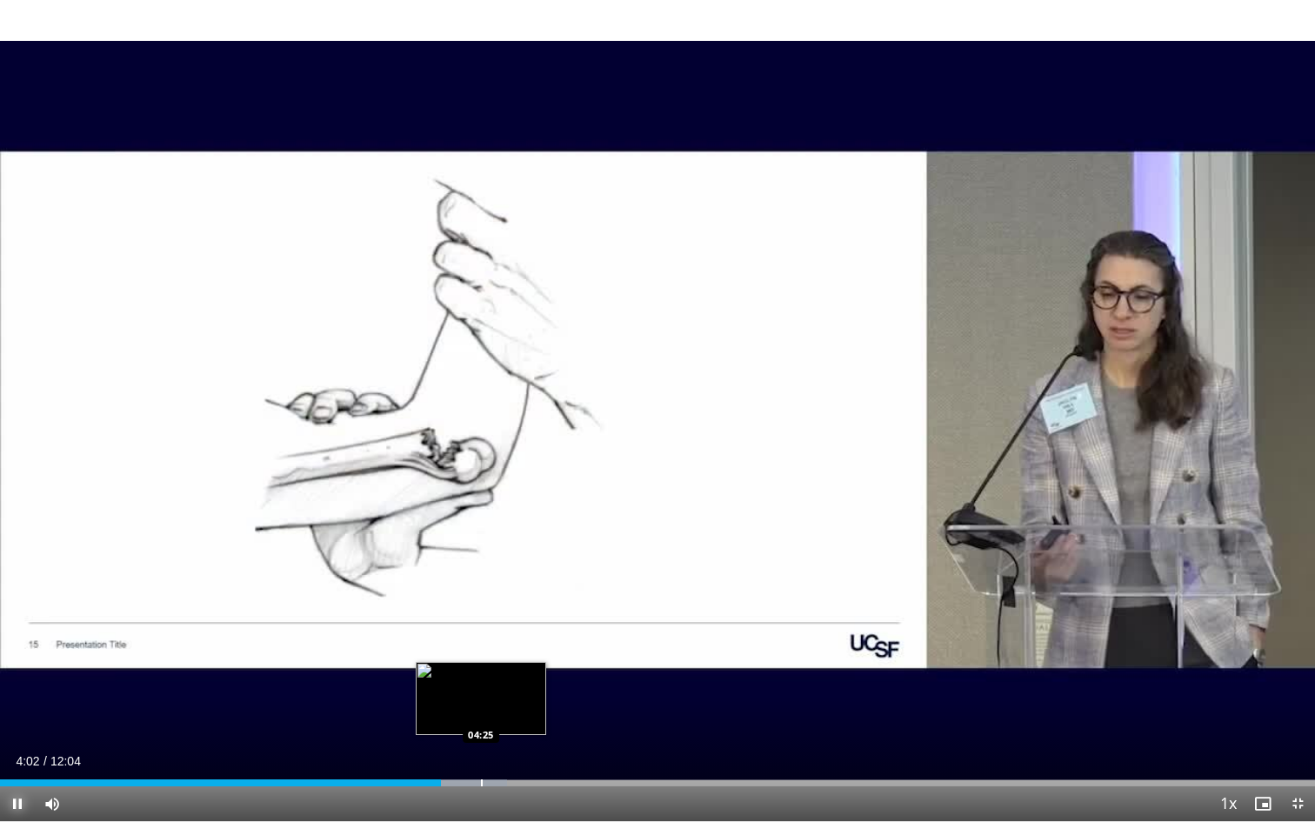
click at [482, 701] on div "Progress Bar" at bounding box center [482, 783] width 2 height 7
click at [506, 701] on div "Progress Bar" at bounding box center [506, 783] width 2 height 7
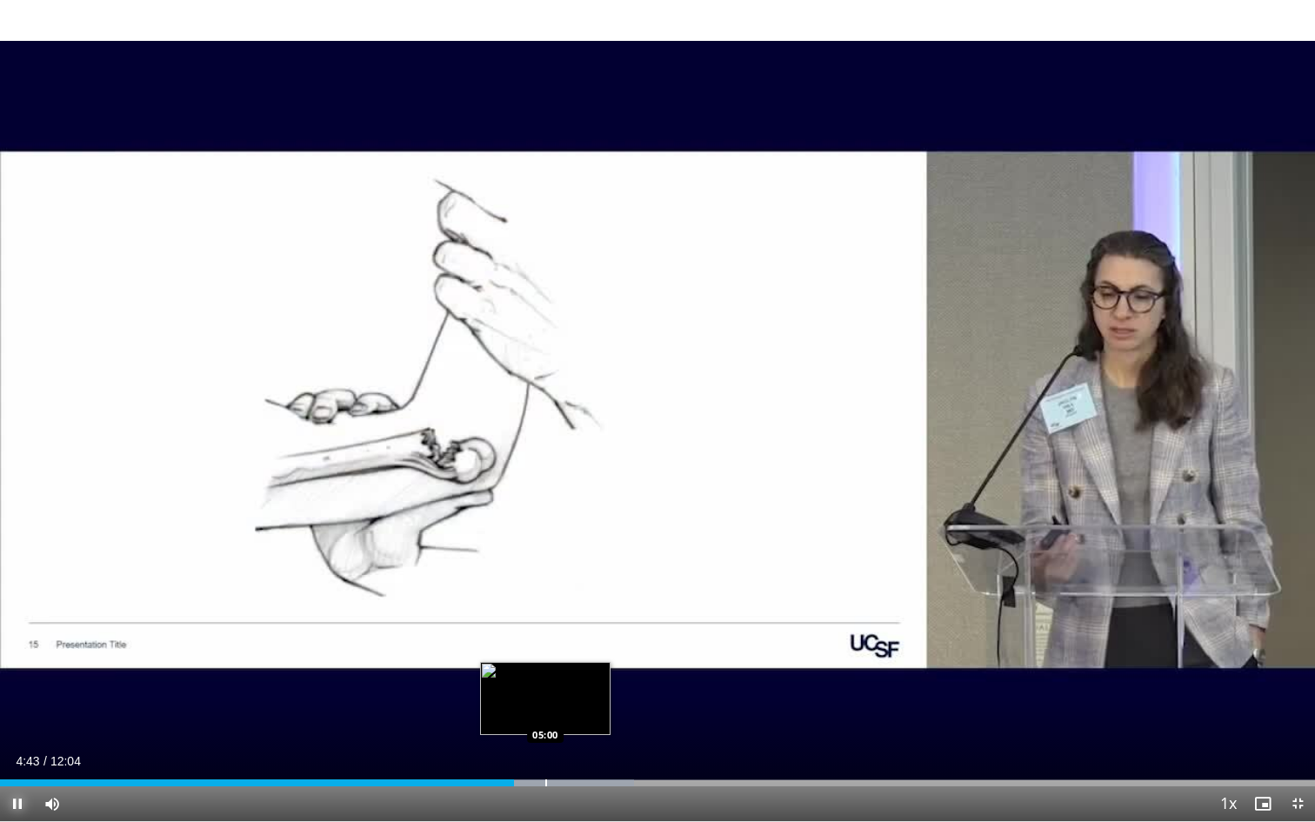
click at [545, 701] on div "Loaded : 48.21% 04:43 05:00" at bounding box center [657, 778] width 1315 height 17
click at [587, 701] on div "Progress Bar" at bounding box center [588, 783] width 2 height 7
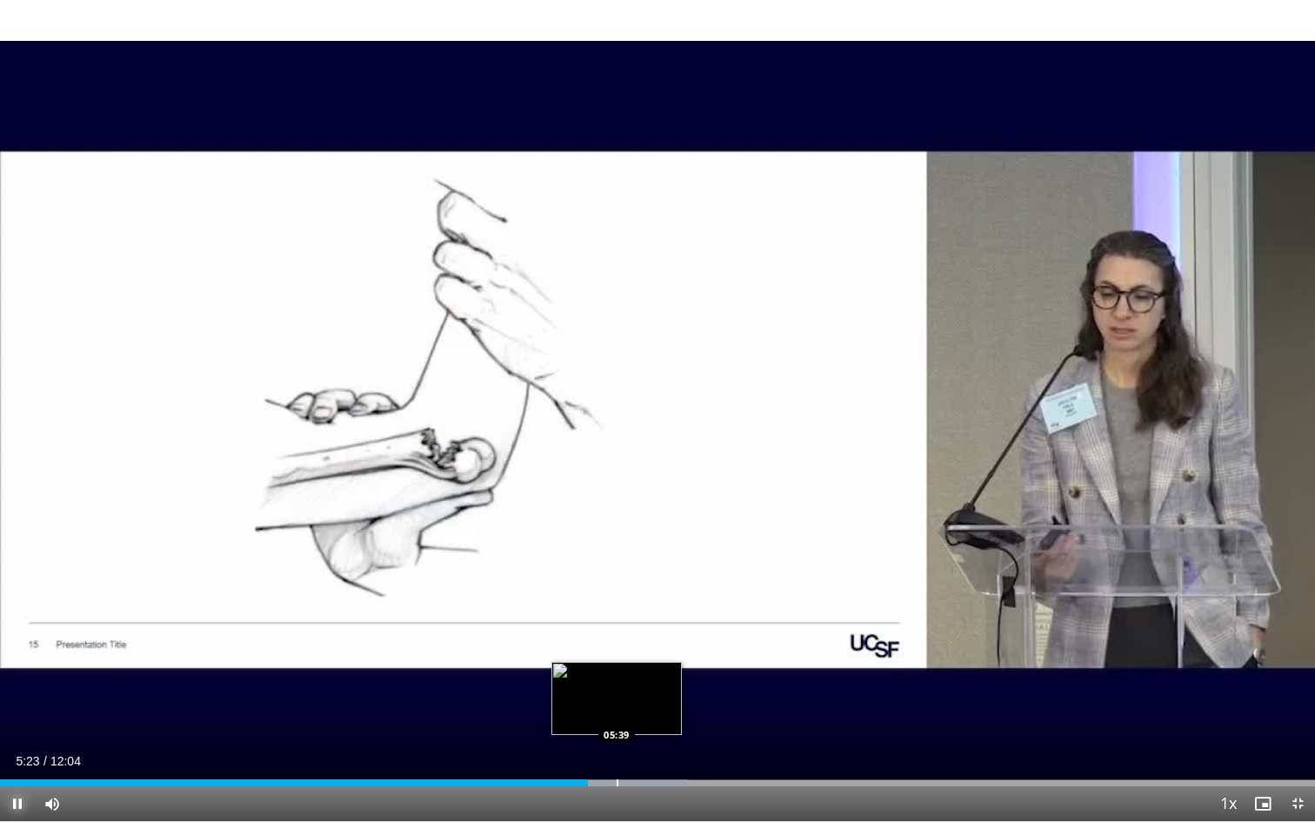
click at [618, 701] on div "Progress Bar" at bounding box center [618, 783] width 2 height 7
click at [641, 701] on div "Progress Bar" at bounding box center [642, 783] width 2 height 7
click at [670, 701] on div "Loaded : 57.86% 05:55 06:09" at bounding box center [657, 778] width 1315 height 17
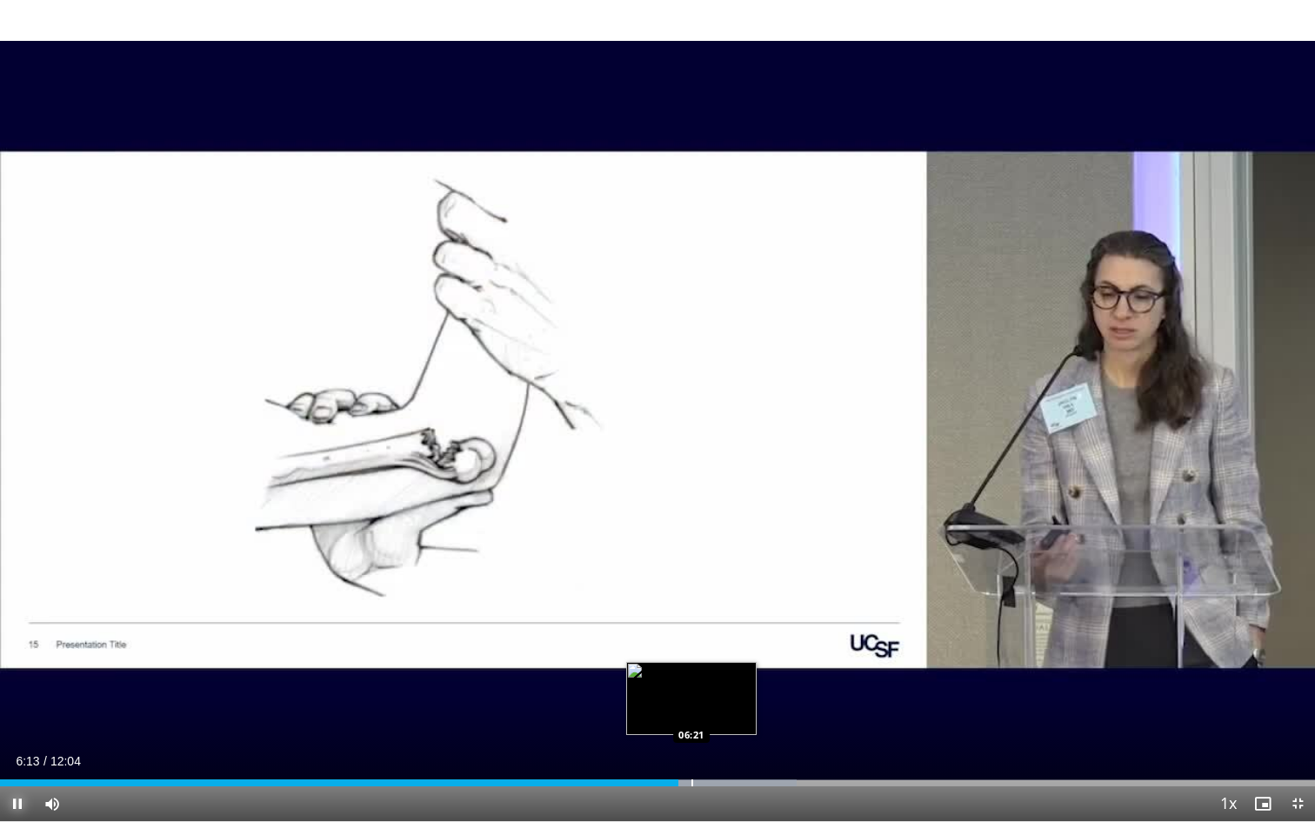
click at [692, 701] on div "Progress Bar" at bounding box center [693, 783] width 2 height 7
click at [713, 701] on div "Current Time 6:21 / Duration 12:04 Pause Skip Backward Skip Forward Mute Loaded…" at bounding box center [657, 804] width 1315 height 35
click at [712, 701] on div "Progress Bar" at bounding box center [713, 783] width 2 height 7
click at [741, 701] on div "Progress Bar" at bounding box center [742, 783] width 2 height 7
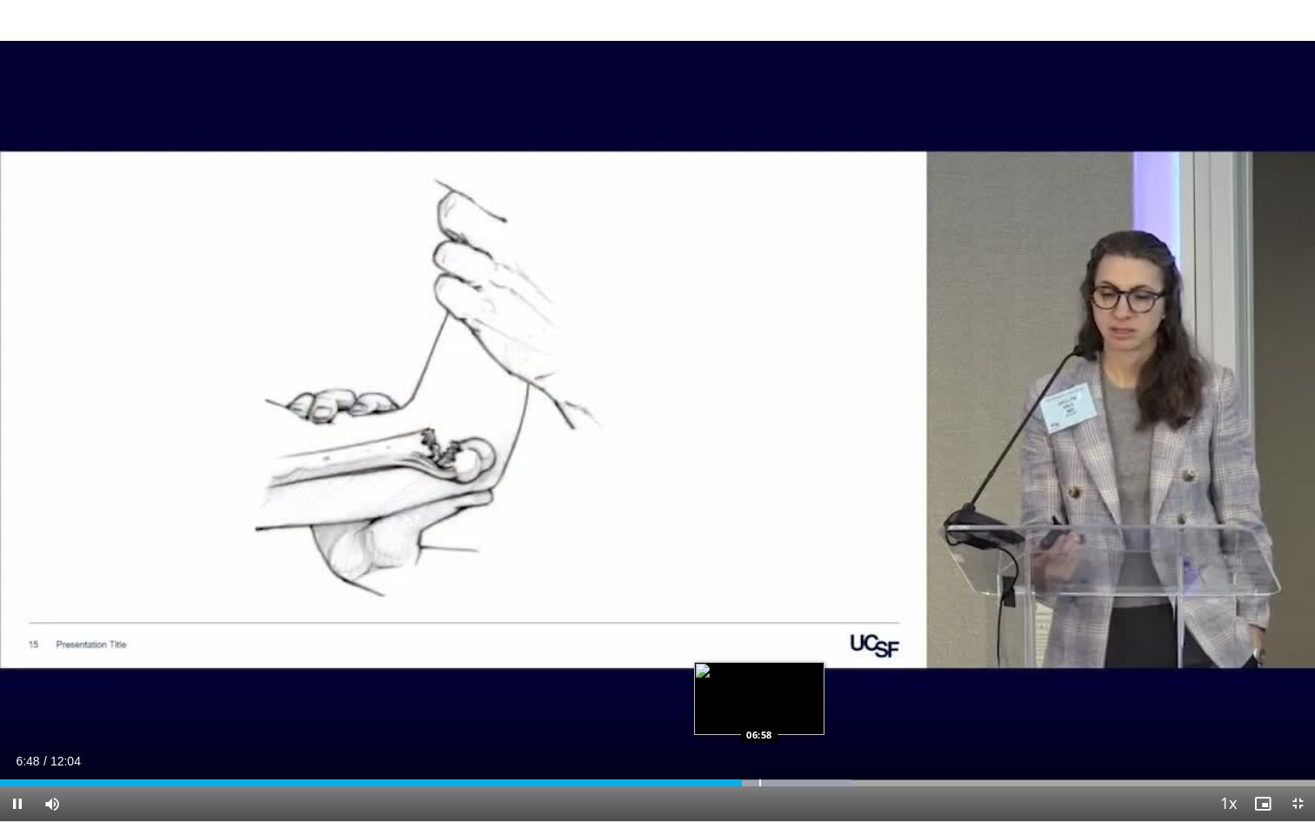
click at [760, 701] on div "Progress Bar" at bounding box center [761, 783] width 2 height 7
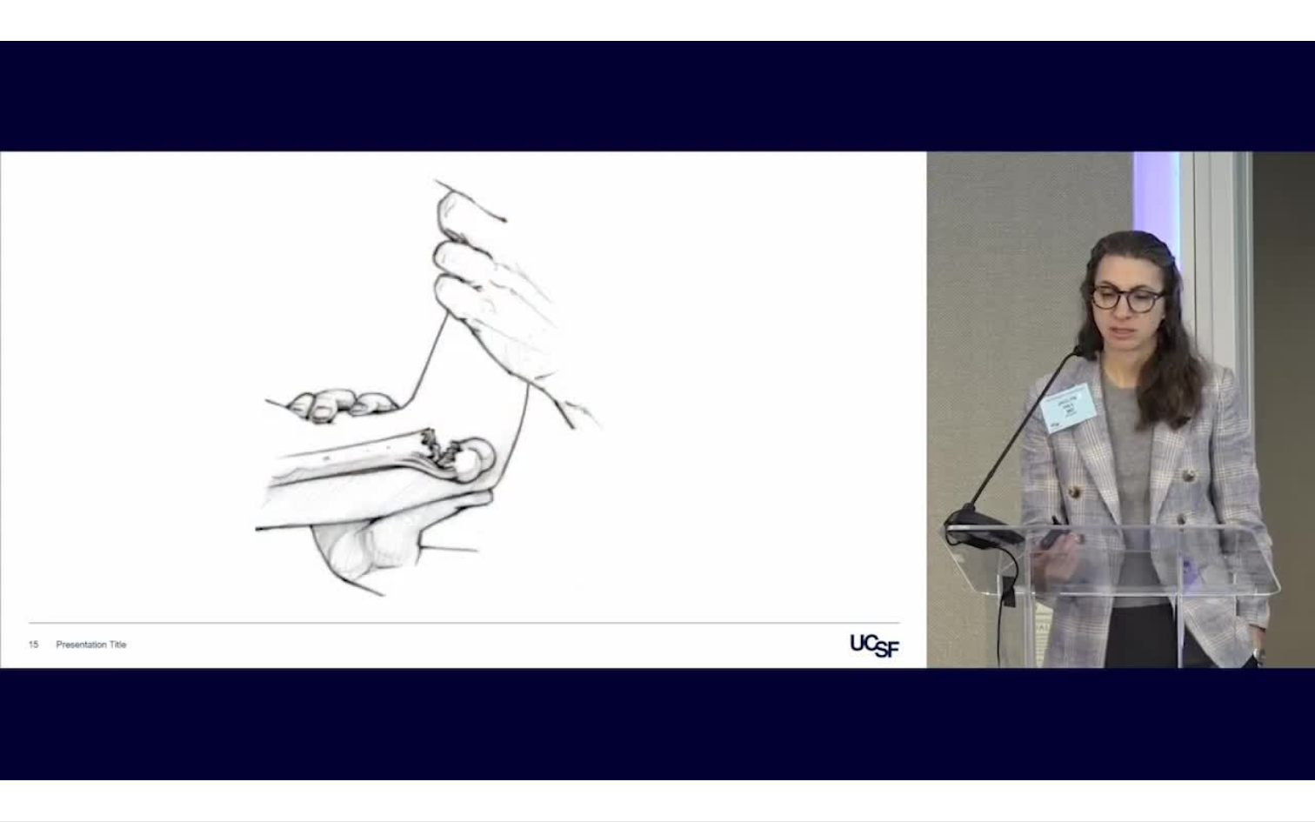
click at [776, 701] on div "10 seconds Tap to unmute" at bounding box center [657, 410] width 1315 height 821
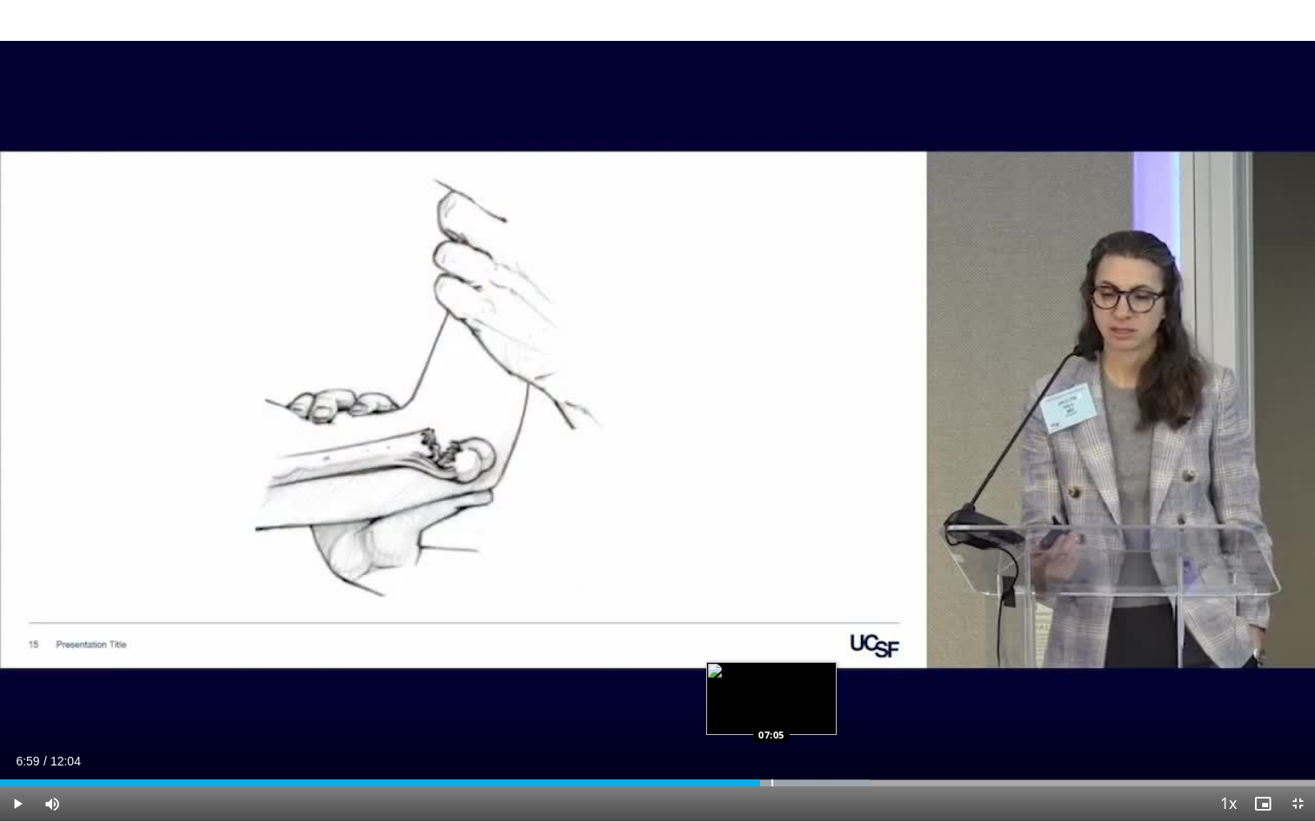
click at [772, 701] on div "Progress Bar" at bounding box center [773, 783] width 2 height 7
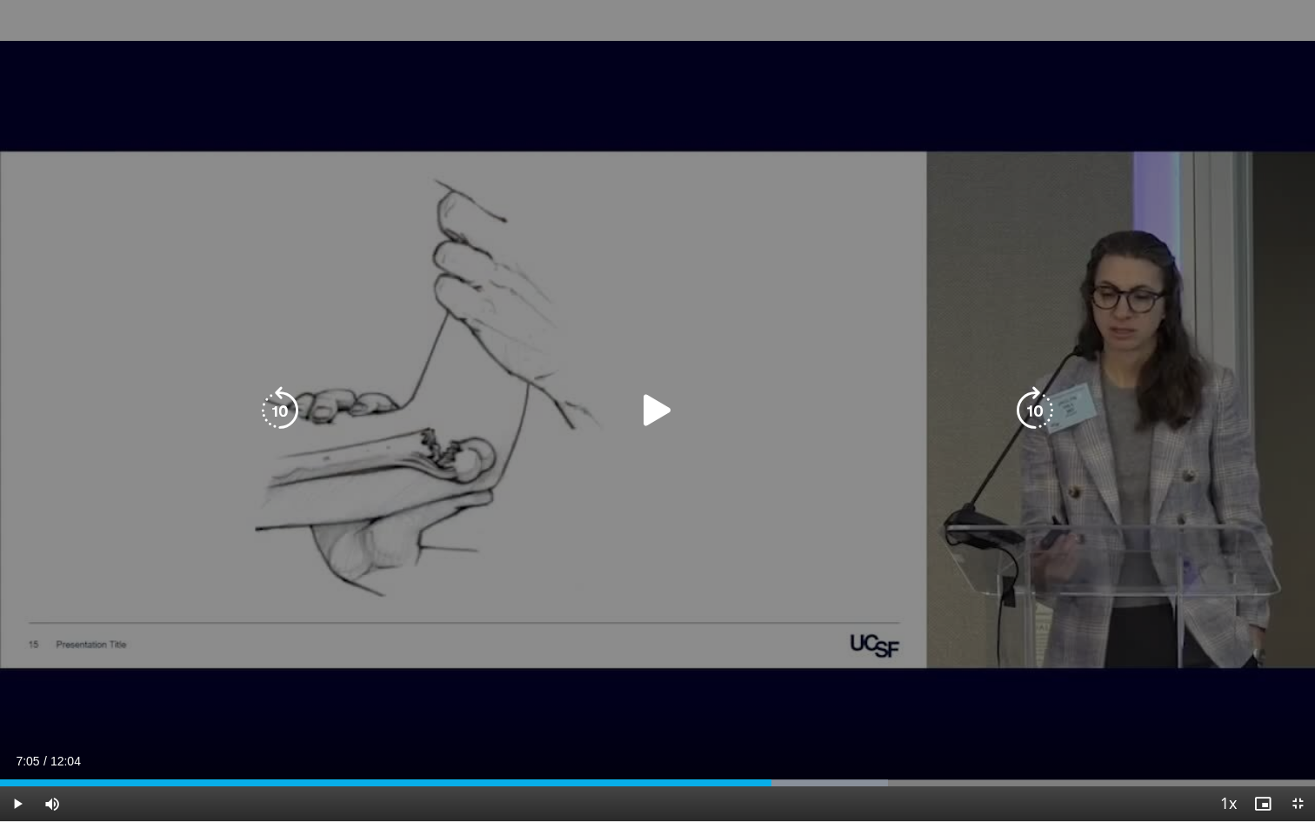
click at [666, 411] on icon "Video Player" at bounding box center [657, 410] width 49 height 49
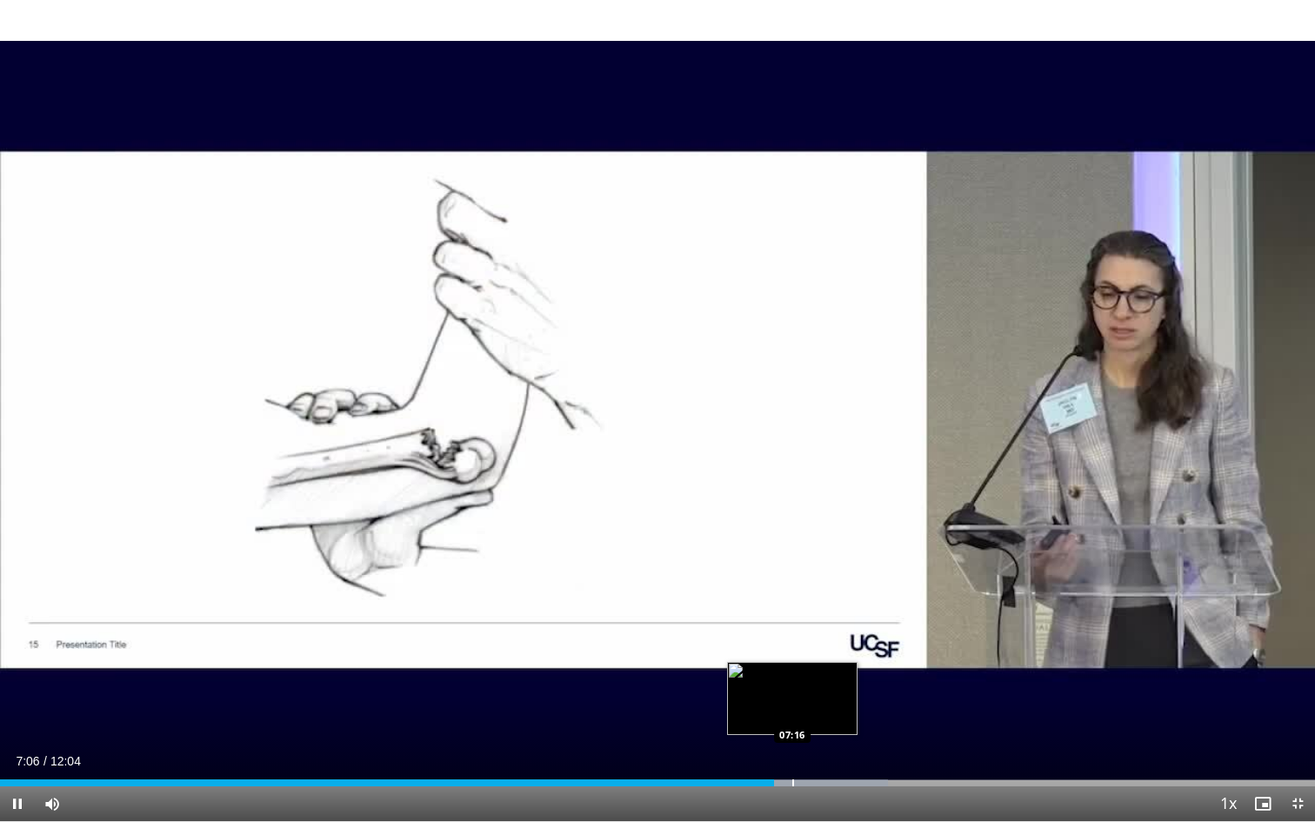
click at [793, 701] on div "Progress Bar" at bounding box center [794, 783] width 2 height 7
click at [833, 701] on div "Progress Bar" at bounding box center [814, 783] width 147 height 7
click at [852, 701] on div "Progress Bar" at bounding box center [853, 783] width 2 height 7
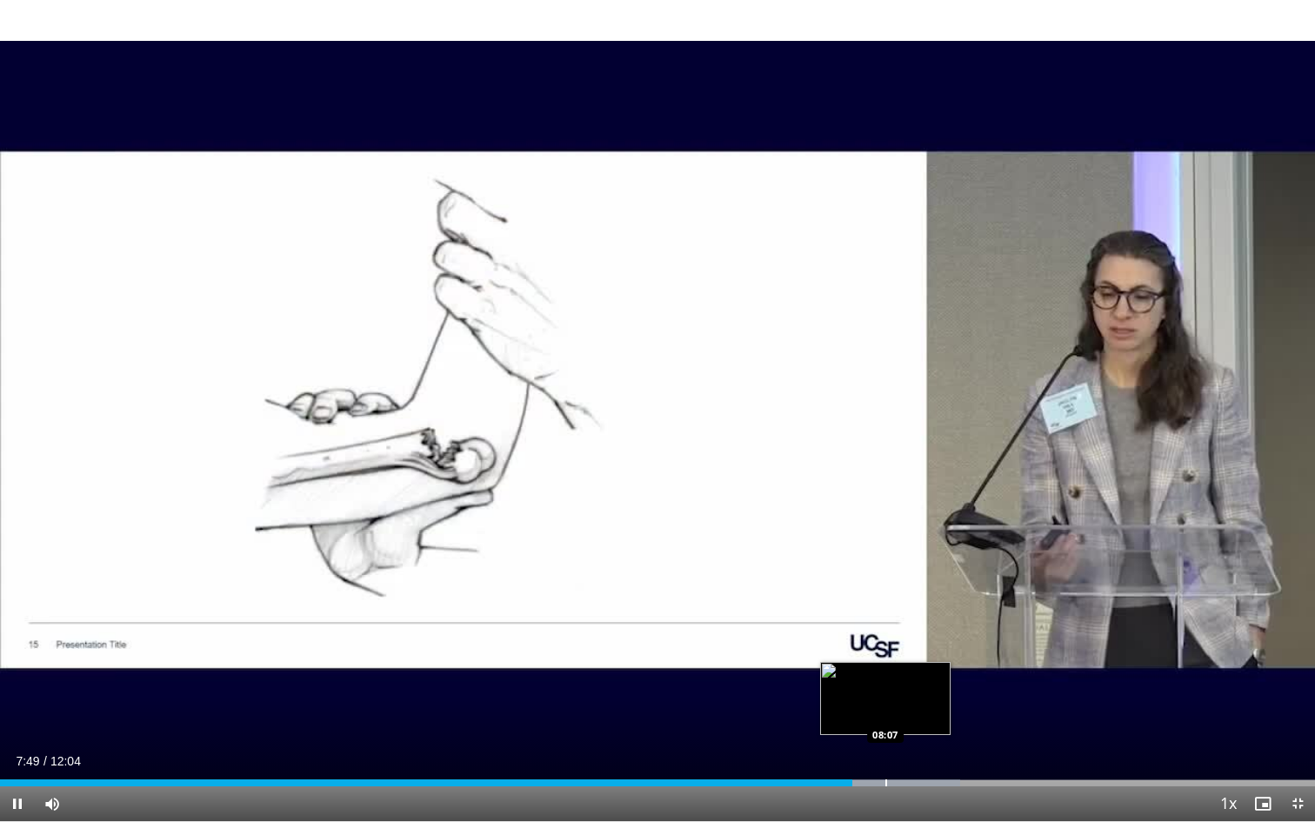
click at [887, 701] on div "Progress Bar" at bounding box center [880, 783] width 161 height 7
click at [916, 701] on div "Progress Bar" at bounding box center [917, 783] width 2 height 7
click at [1302, 701] on span "Video Player" at bounding box center [1298, 804] width 35 height 35
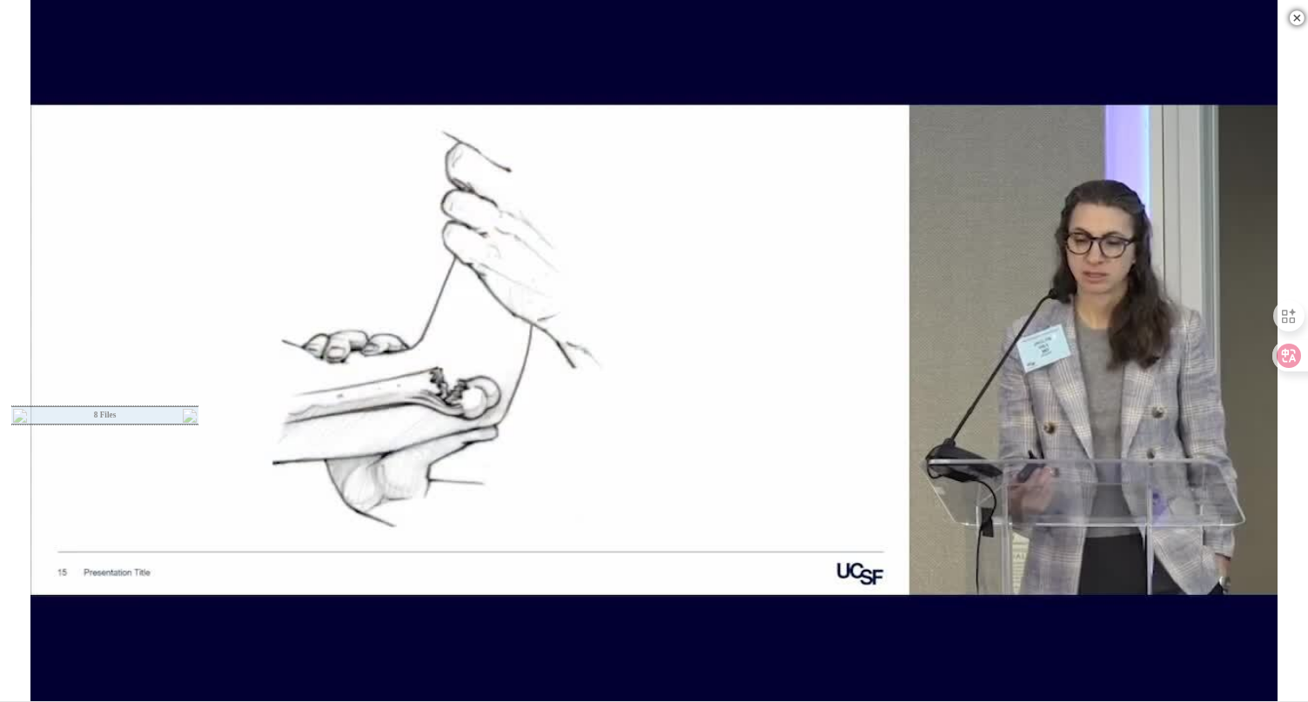
scroll to position [0, 0]
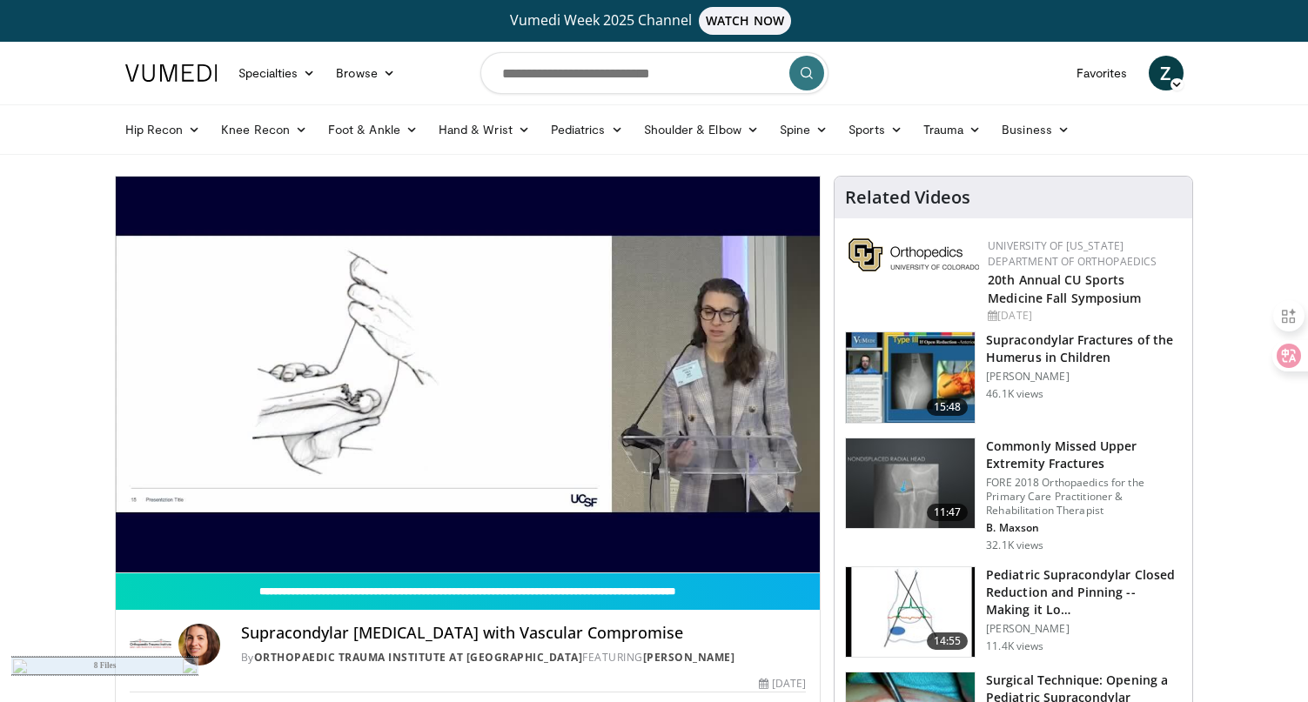
click at [135, 668] on td "8 Files" at bounding box center [105, 666] width 152 height 17
click at [76, 659] on td "8 Files" at bounding box center [105, 666] width 152 height 17
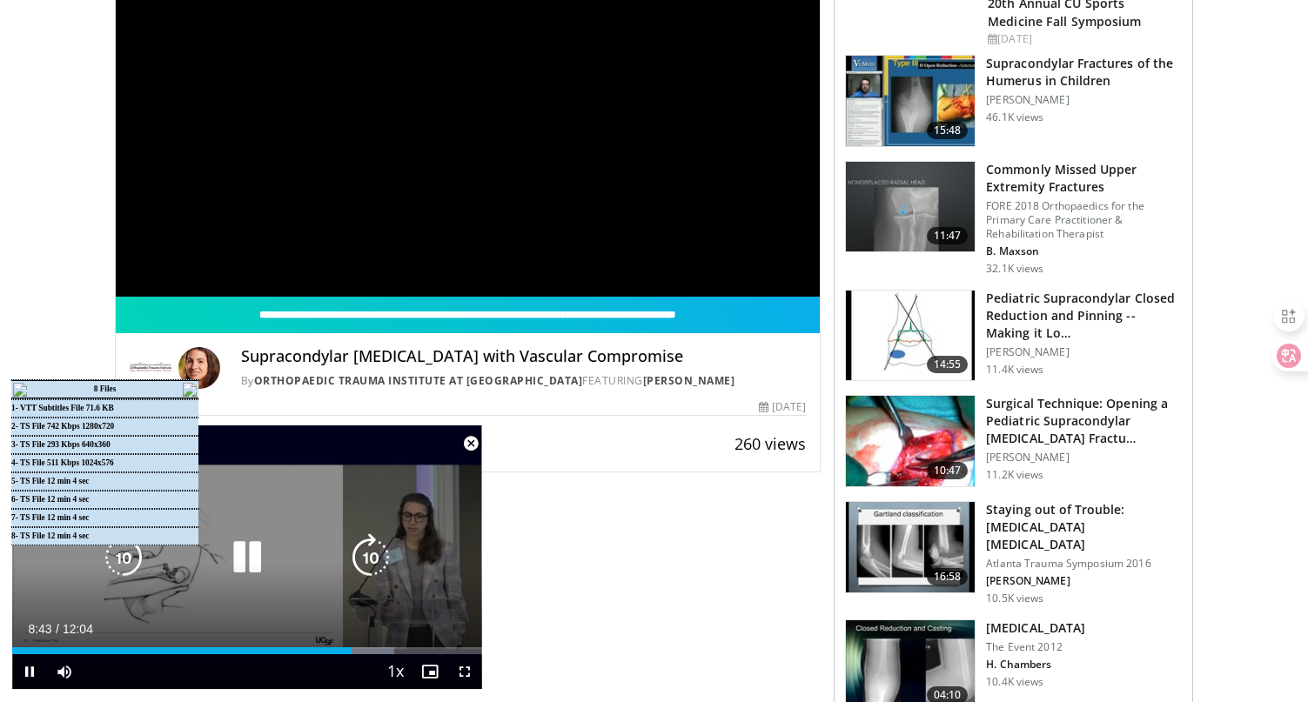
scroll to position [313, 0]
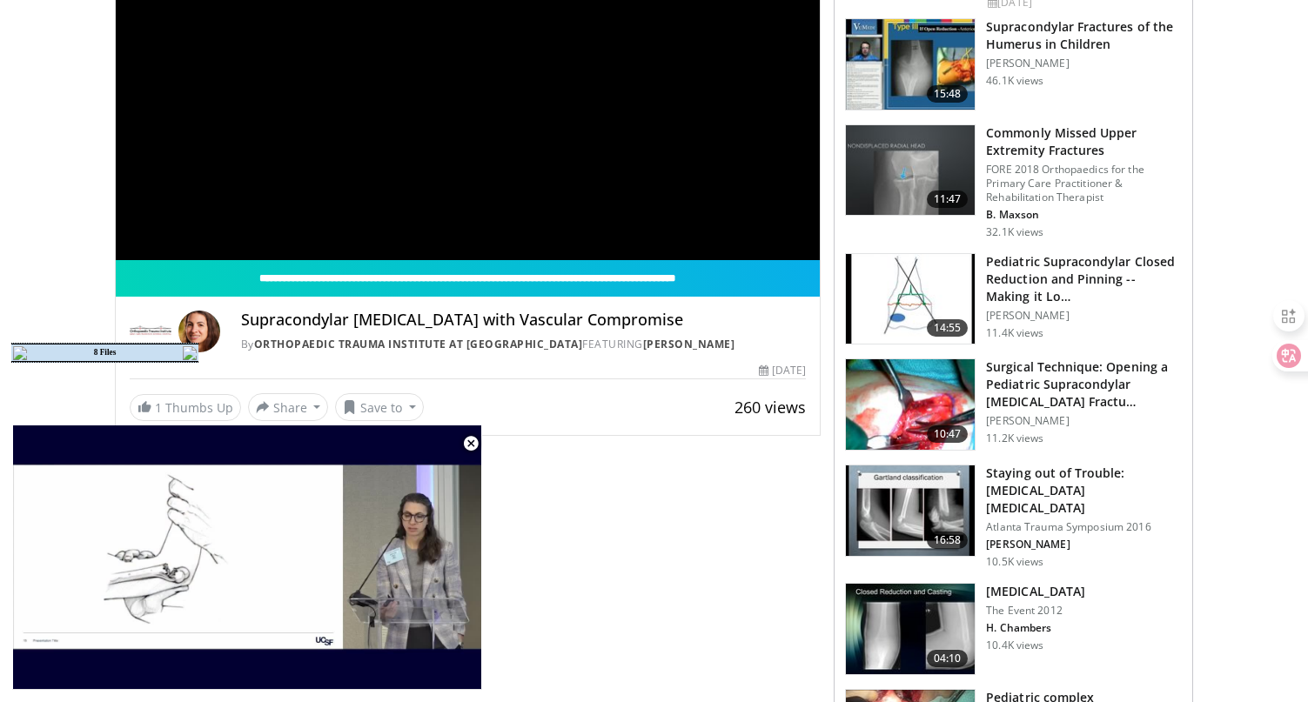
click at [106, 354] on td "8 Files" at bounding box center [105, 353] width 152 height 17
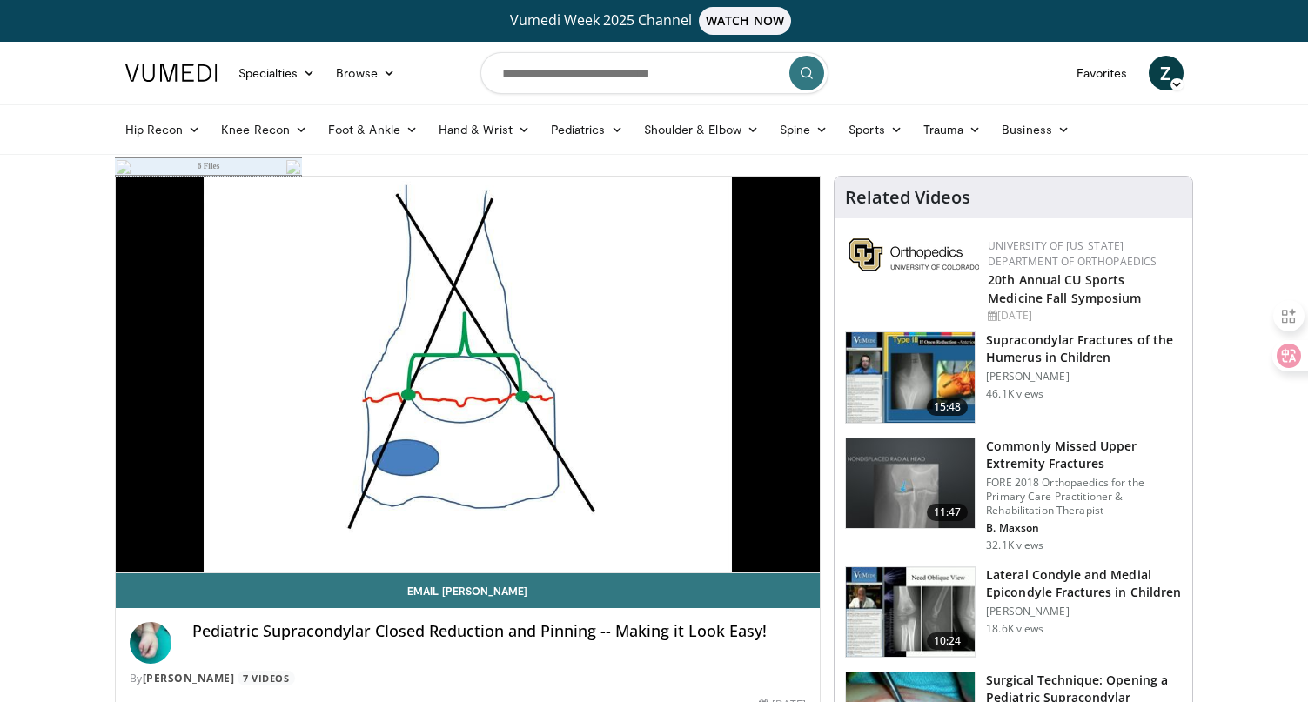
click at [740, 460] on div "10 seconds Tap to unmute" at bounding box center [468, 375] width 705 height 396
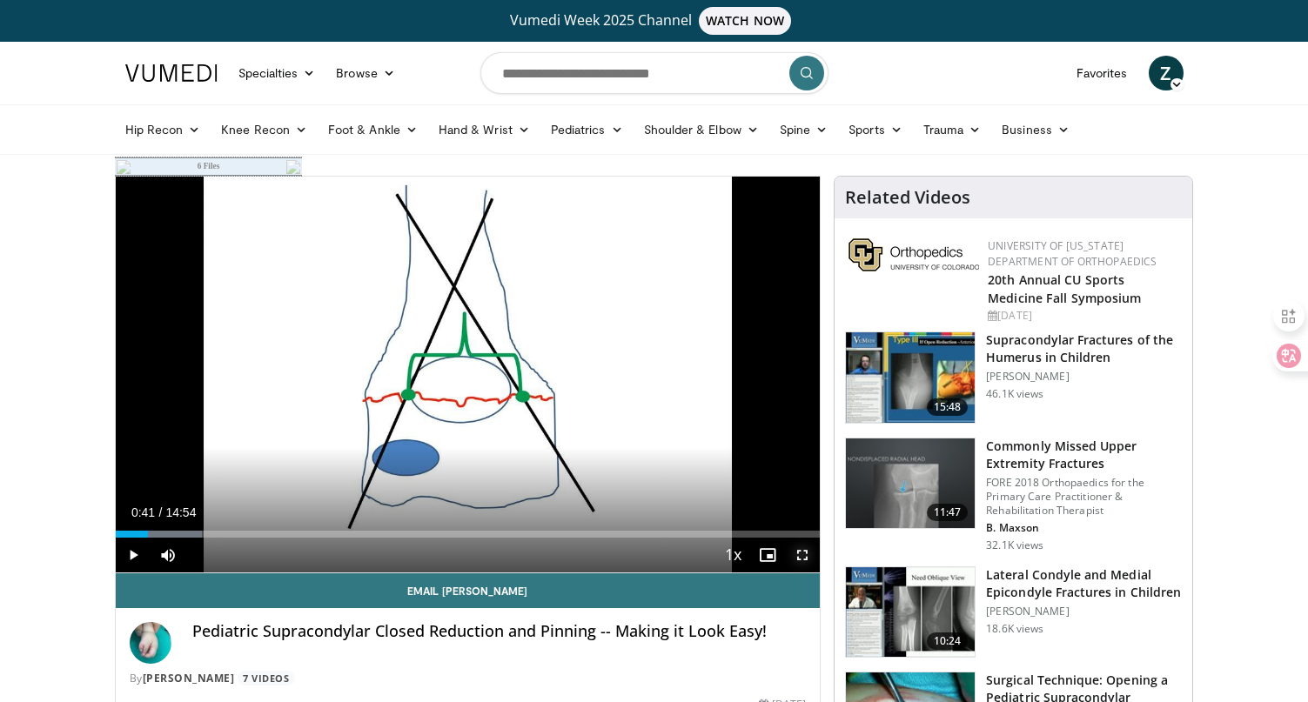
click at [805, 558] on span "Video Player" at bounding box center [802, 555] width 35 height 35
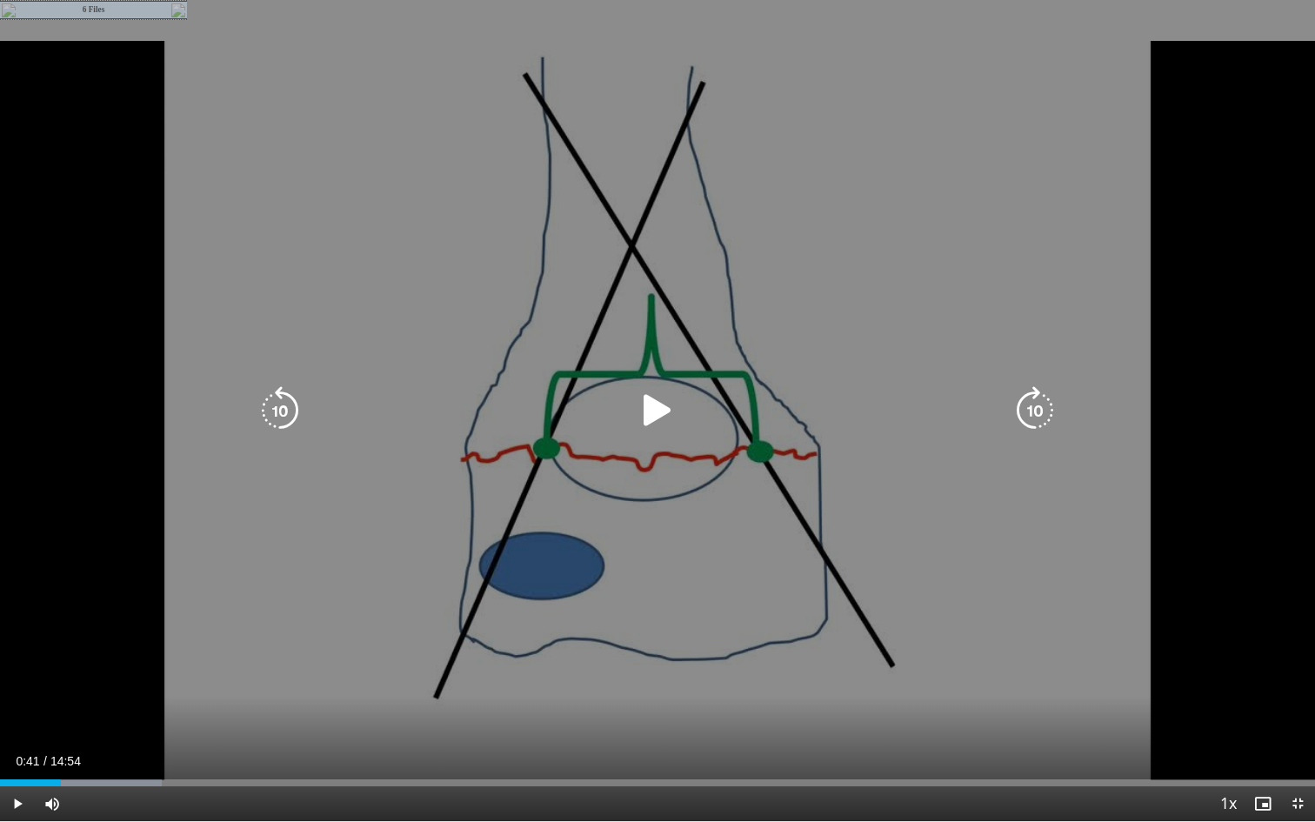
click at [646, 412] on icon "Video Player" at bounding box center [657, 410] width 49 height 49
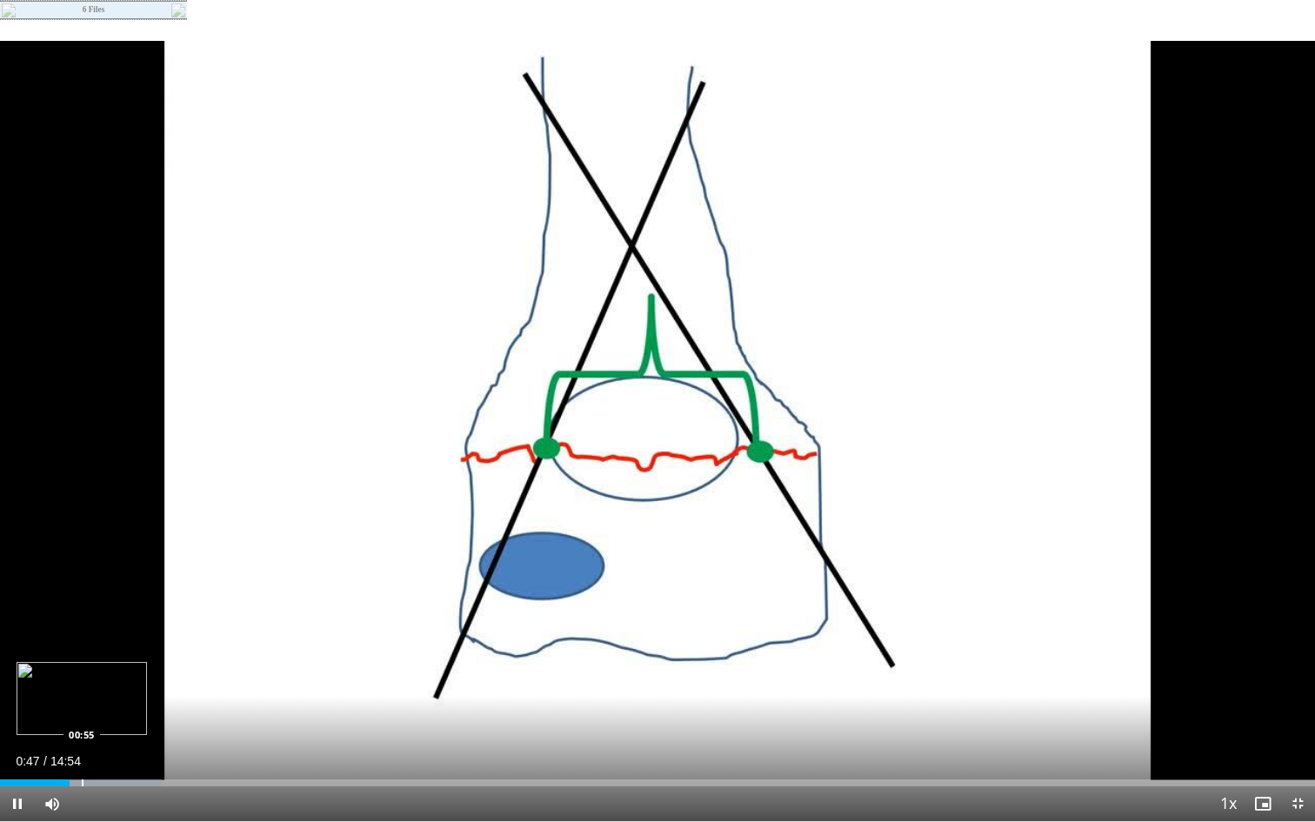
click at [81, 701] on div "Progress Bar" at bounding box center [89, 783] width 145 height 7
click at [101, 701] on div "Progress Bar" at bounding box center [102, 783] width 2 height 7
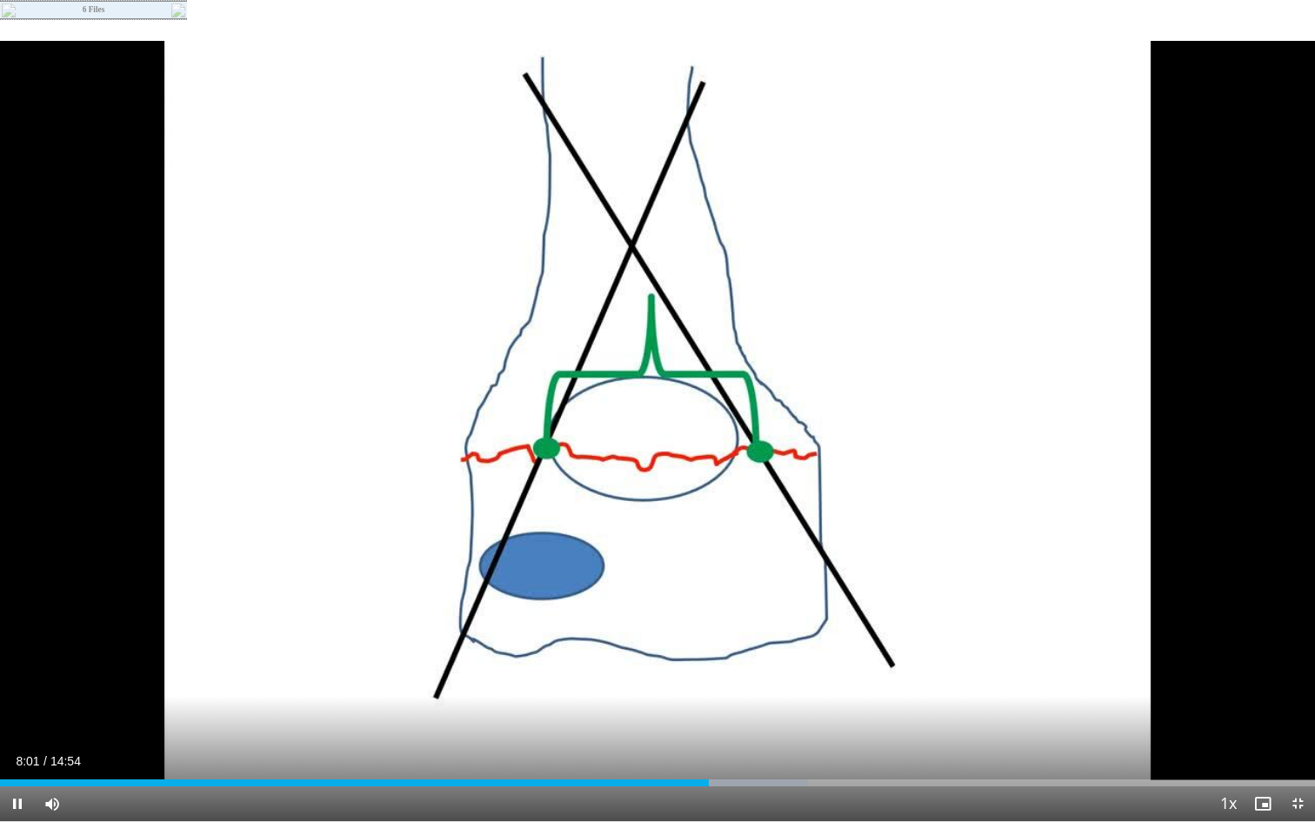
click at [736, 701] on div "Current Time 8:01 / Duration 14:54 Pause Skip Backward Skip Forward Mute Loaded…" at bounding box center [657, 804] width 1315 height 35
click at [739, 701] on div "Progress Bar" at bounding box center [736, 783] width 144 height 7
click at [764, 701] on div "Progress Bar" at bounding box center [751, 783] width 111 height 7
click at [1296, 701] on span "Video Player" at bounding box center [1298, 804] width 35 height 35
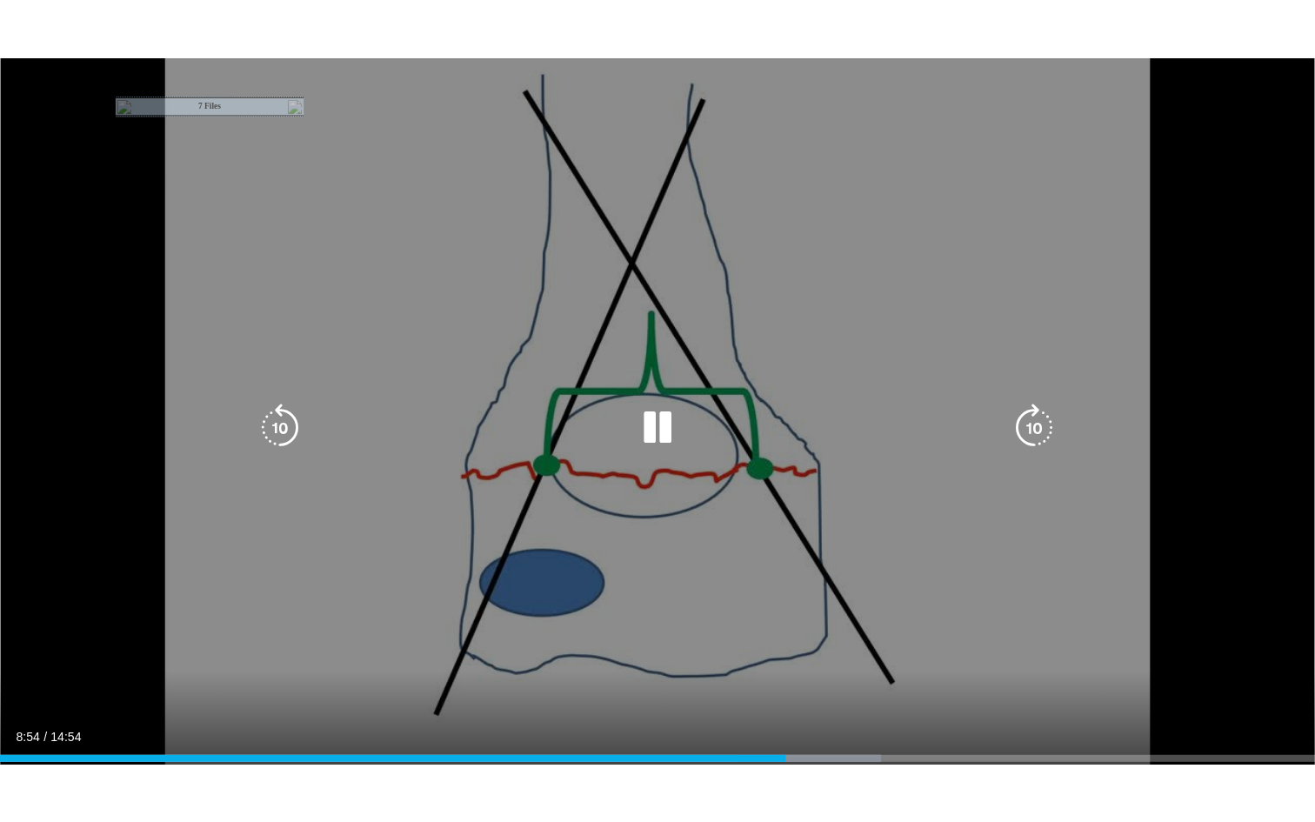
scroll to position [137, 0]
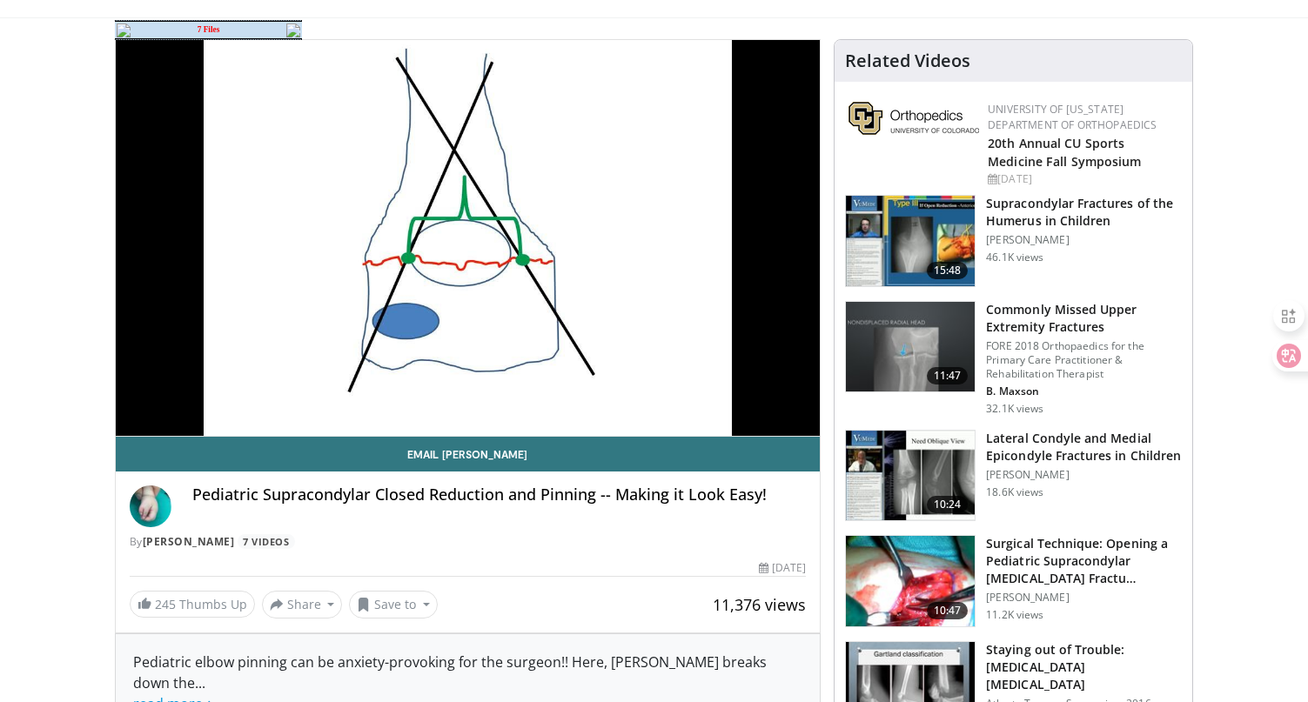
click at [227, 28] on td "7 Files" at bounding box center [208, 30] width 152 height 17
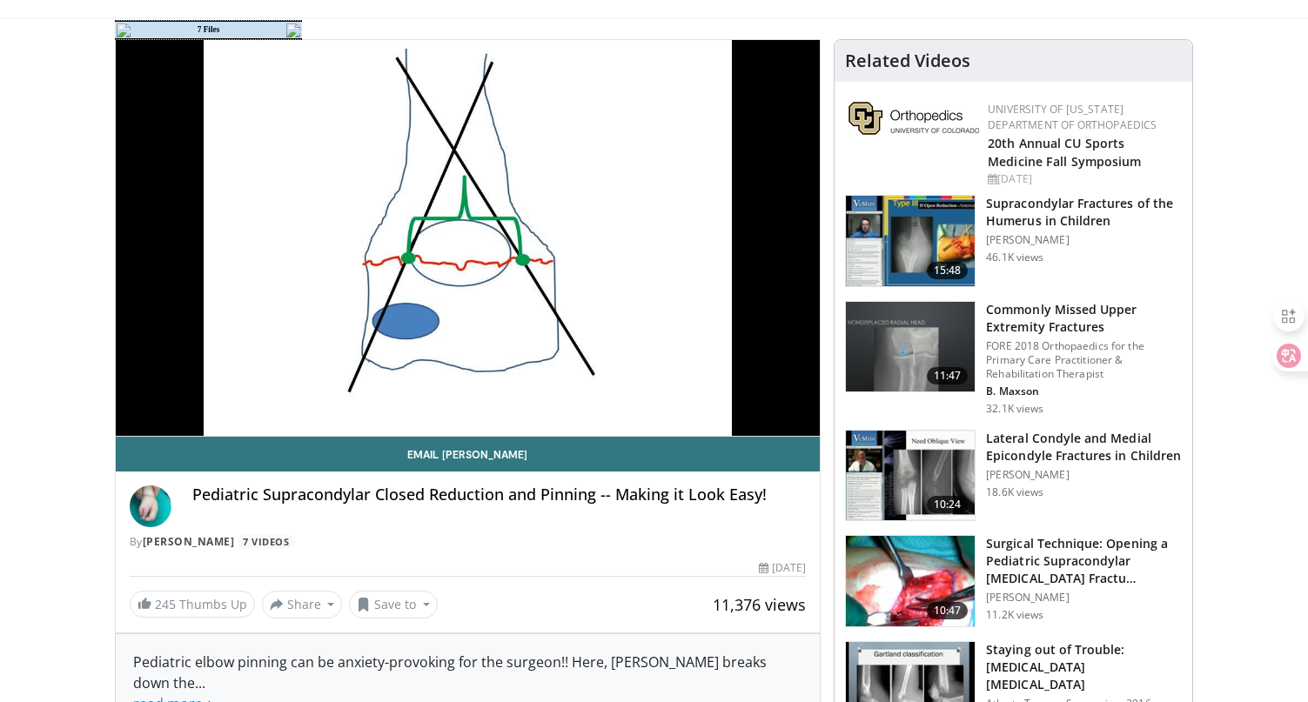
click at [223, 28] on td "7 Files" at bounding box center [208, 30] width 152 height 17
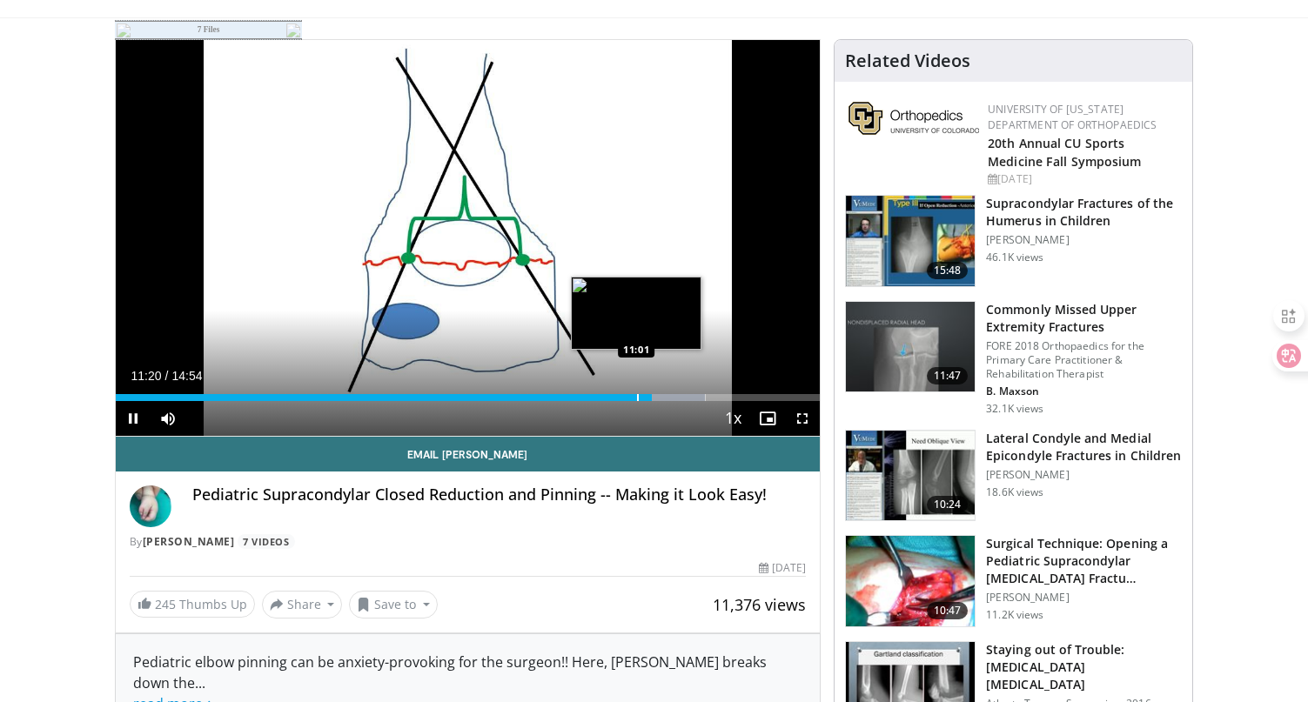
click at [637, 396] on div "Progress Bar" at bounding box center [638, 397] width 2 height 7
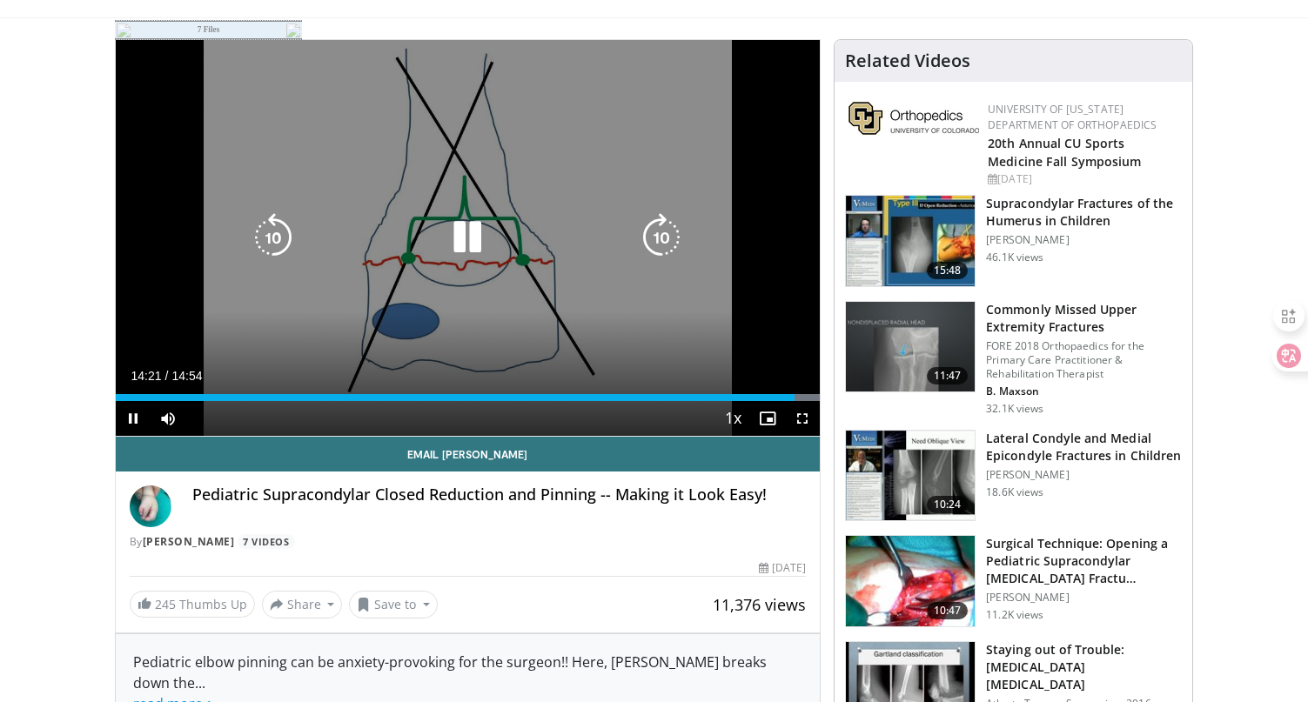
click at [472, 229] on icon "Video Player" at bounding box center [467, 237] width 49 height 49
click at [427, 166] on div "20 seconds Tap to unmute" at bounding box center [468, 238] width 705 height 396
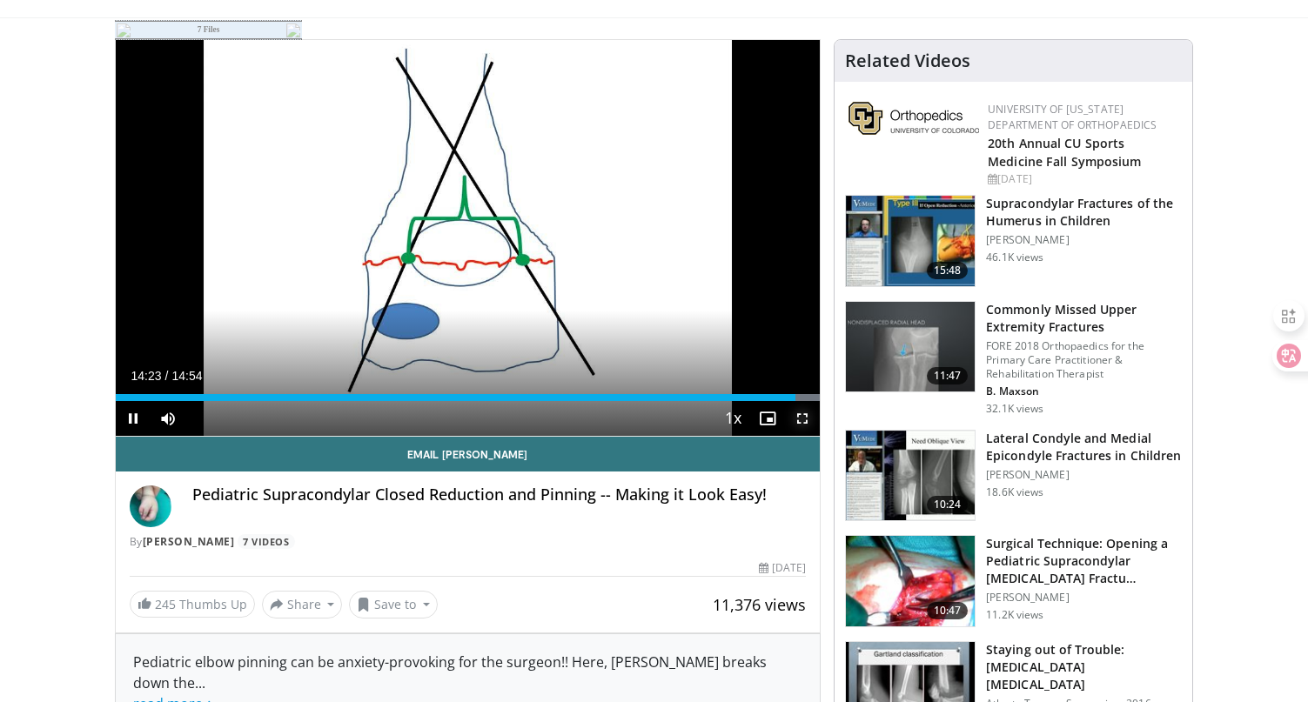
click at [799, 417] on span "Video Player" at bounding box center [802, 418] width 35 height 35
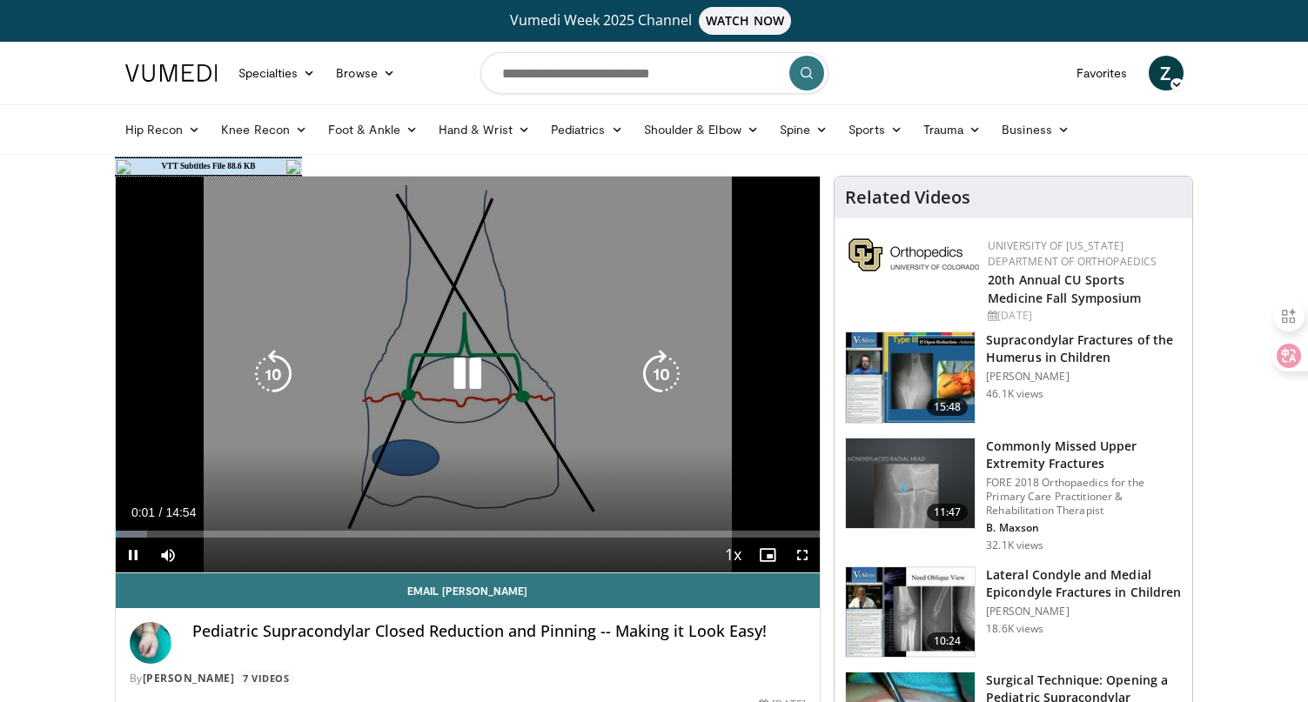
click at [471, 378] on icon "Video Player" at bounding box center [467, 374] width 49 height 49
